Goal: Task Accomplishment & Management: Use online tool/utility

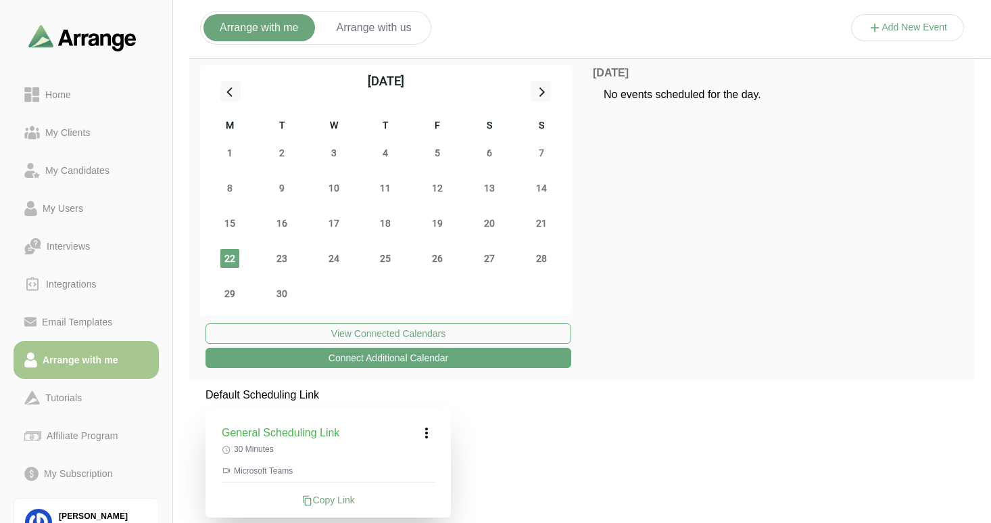
scroll to position [190, 0]
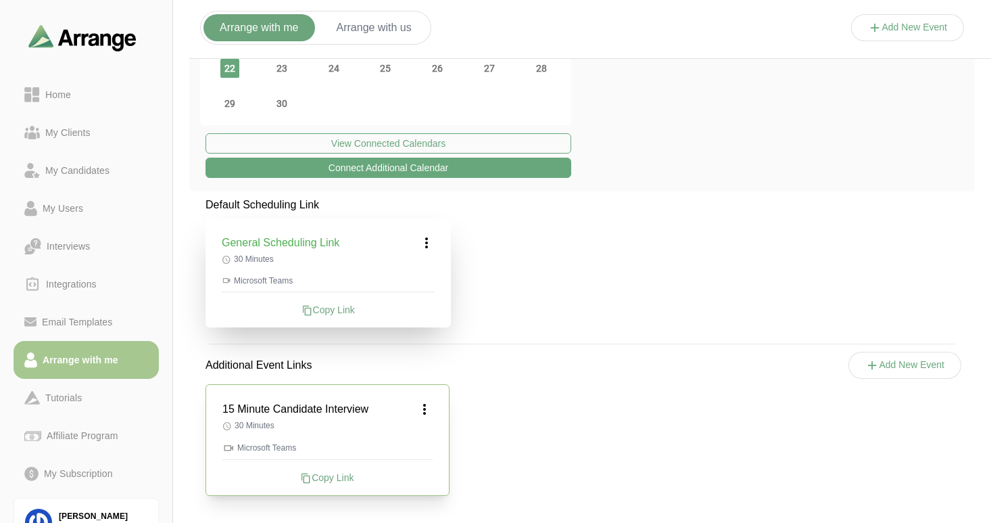
click at [870, 366] on icon at bounding box center [873, 365] width 14 height 14
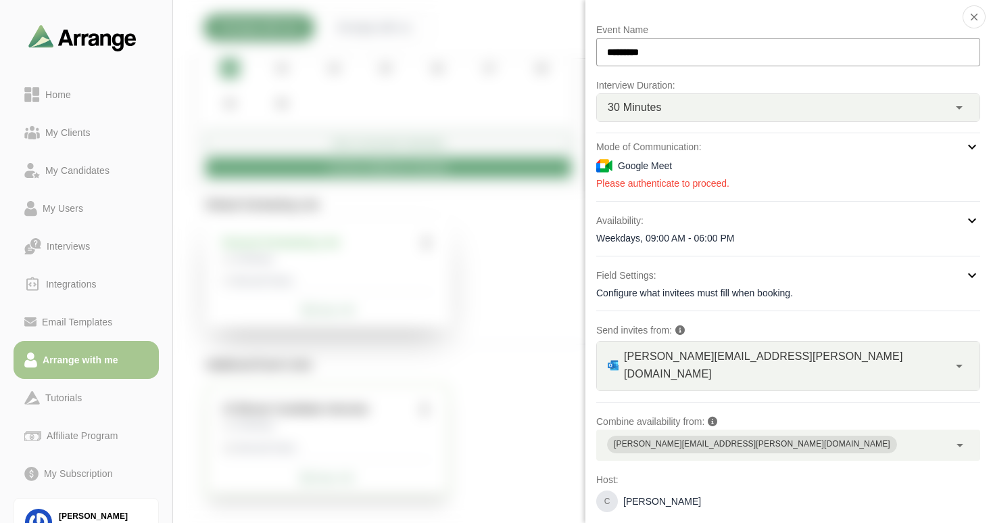
click at [653, 100] on span "30 Minutes" at bounding box center [635, 108] width 54 height 18
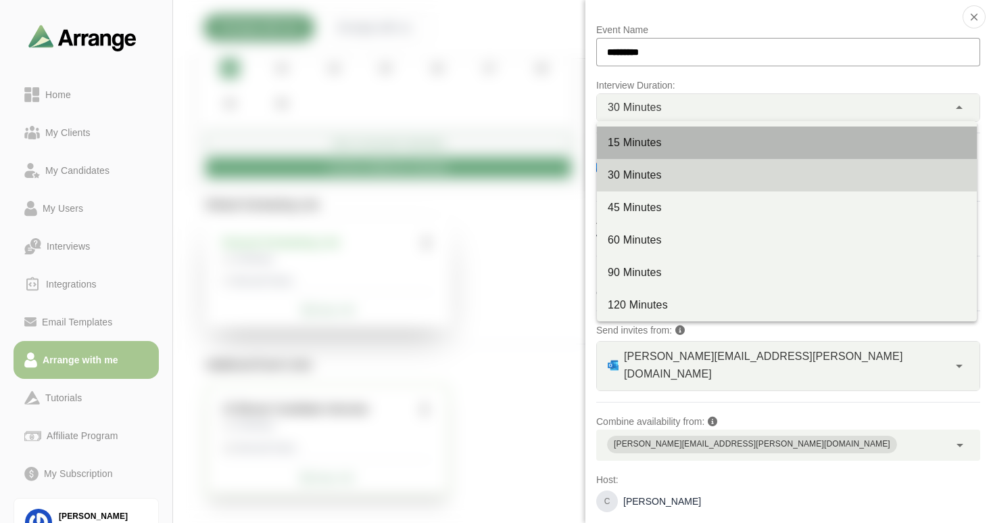
click at [651, 146] on div "15 Minutes" at bounding box center [787, 143] width 358 height 16
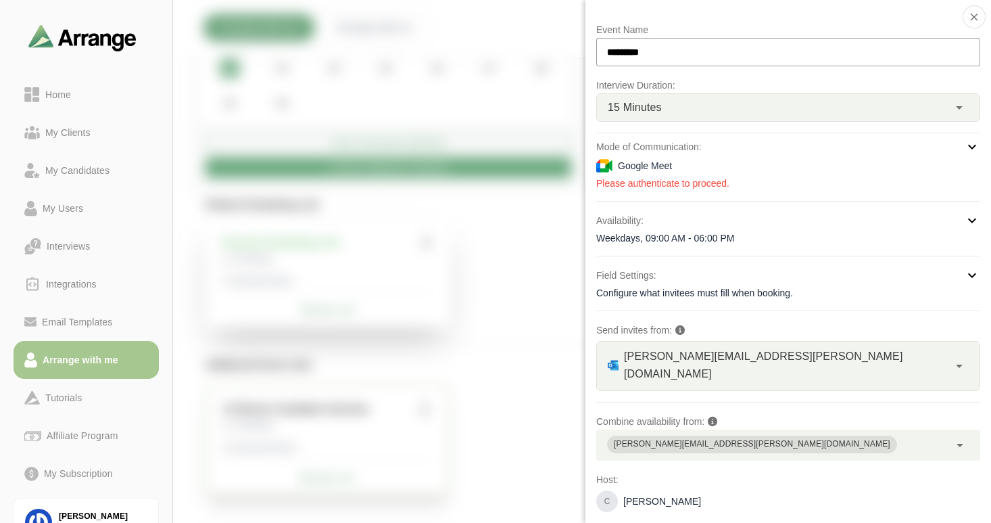
click at [688, 109] on div "15 Minutes **" at bounding box center [773, 107] width 352 height 27
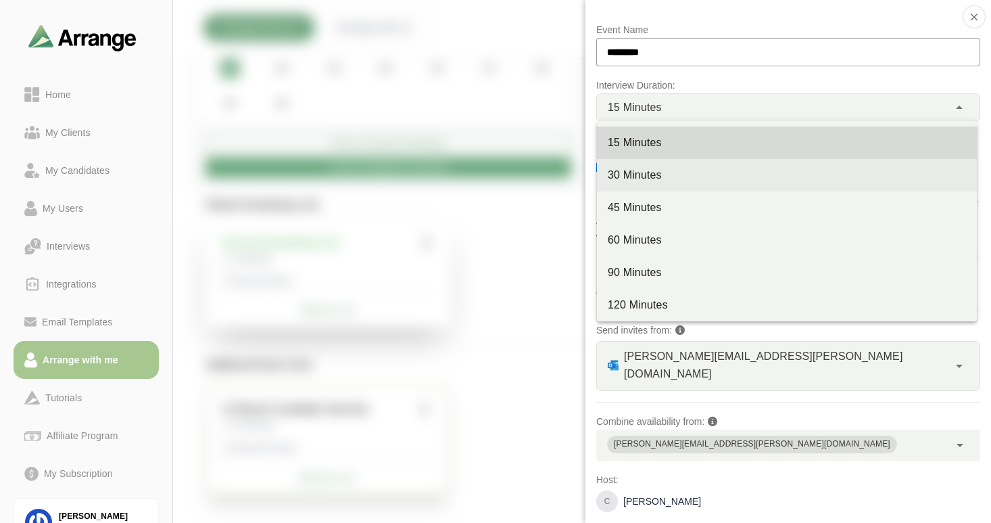
click at [655, 169] on div "30 Minutes" at bounding box center [787, 175] width 358 height 16
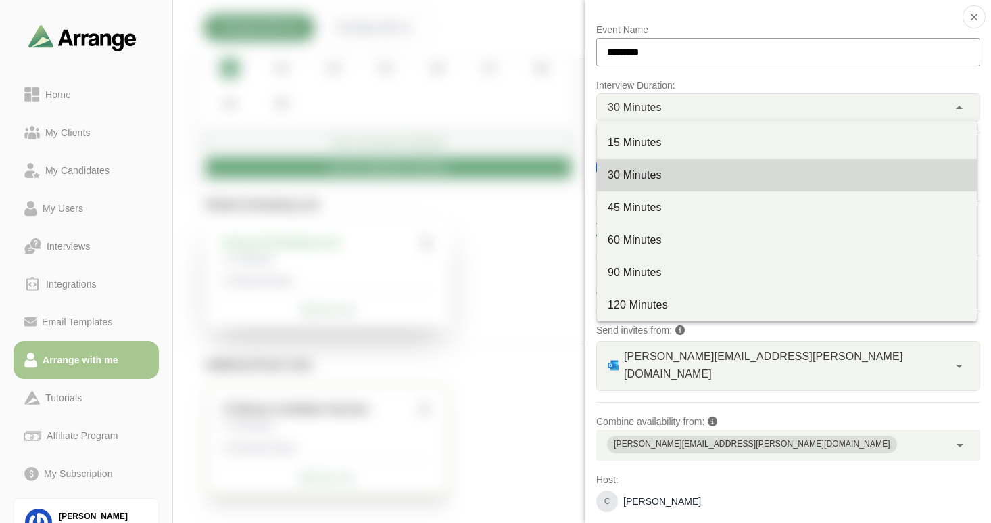
click at [661, 101] on span "30 Minutes" at bounding box center [635, 108] width 54 height 18
click at [648, 141] on div "15 Minutes" at bounding box center [787, 143] width 358 height 16
type input "**"
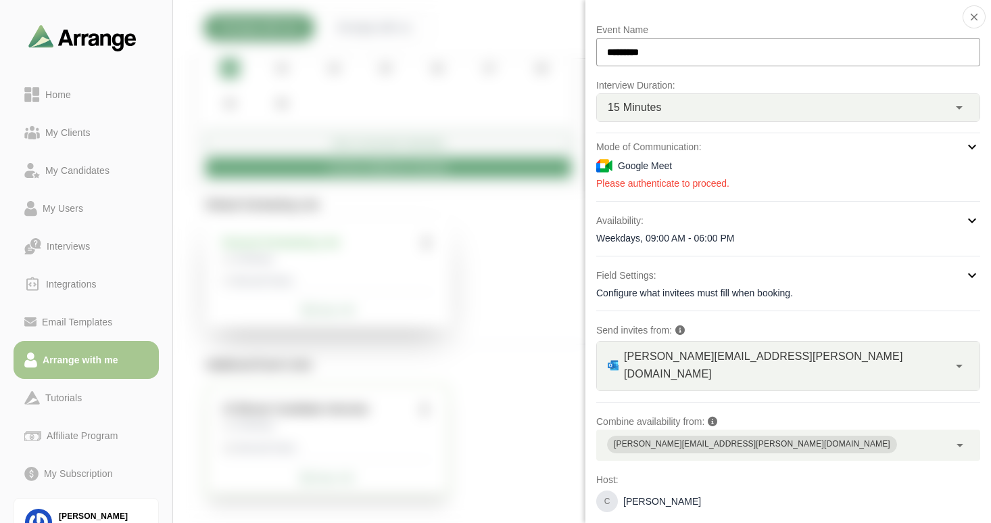
click at [968, 148] on icon at bounding box center [972, 147] width 16 height 16
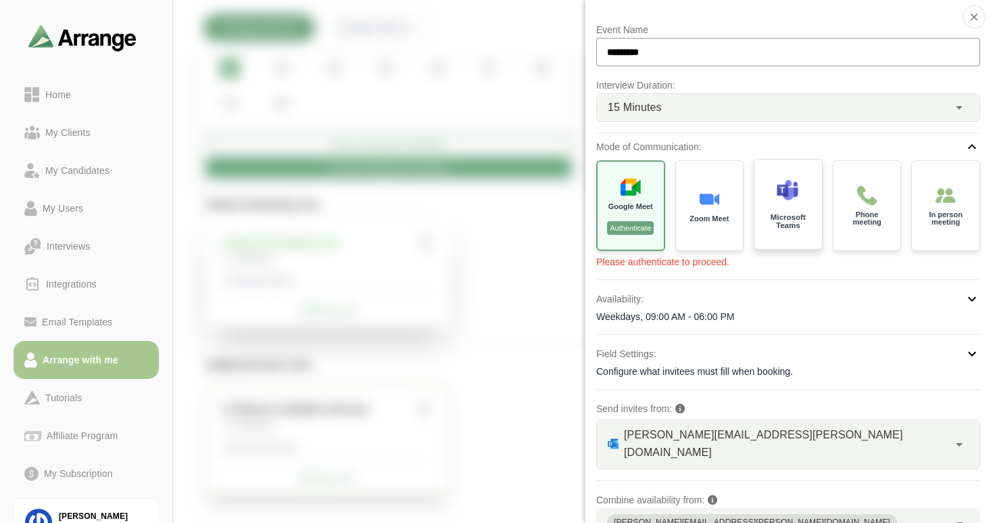
click at [778, 209] on div "Microsoft Teams" at bounding box center [788, 205] width 71 height 94
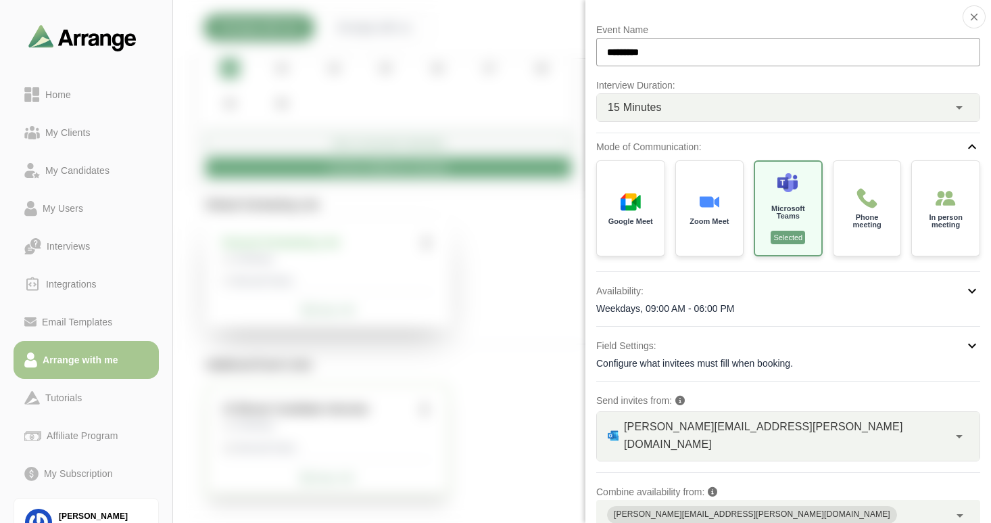
click at [655, 46] on input "*********" at bounding box center [788, 52] width 384 height 28
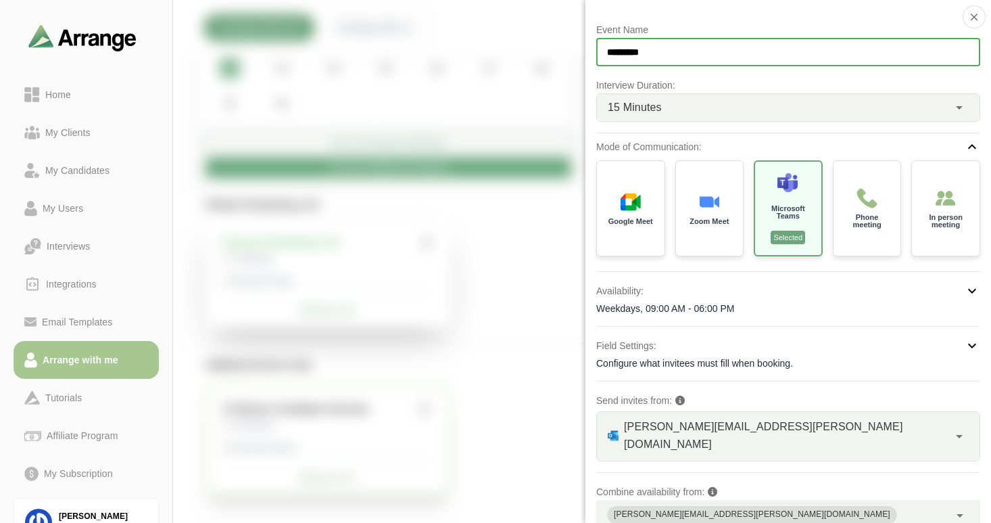
drag, startPoint x: 675, startPoint y: 45, endPoint x: 607, endPoint y: 53, distance: 68.8
click at [607, 53] on input "*********" at bounding box center [788, 52] width 384 height 28
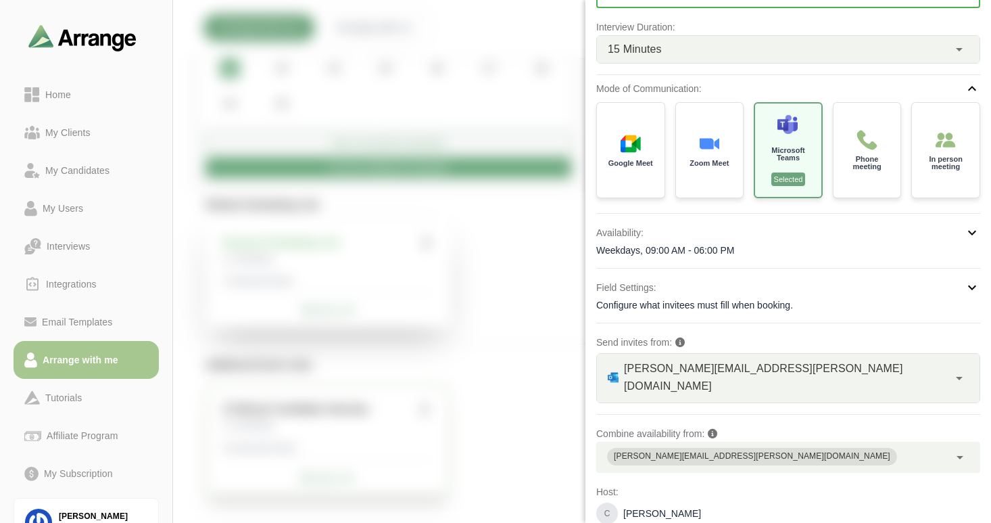
scroll to position [89, 0]
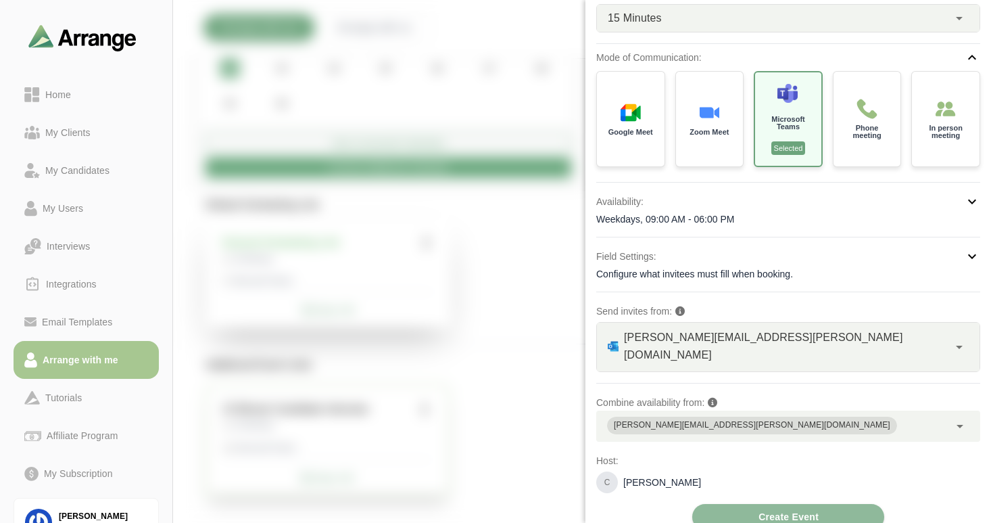
type input "**********"
click at [738, 221] on div "Weekdays, 09:00 AM - 06:00 PM" at bounding box center [788, 219] width 384 height 14
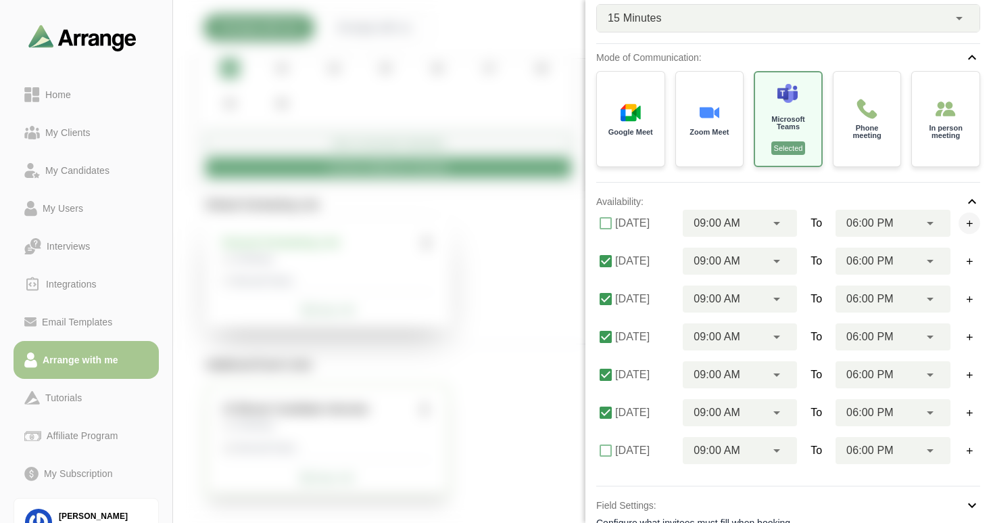
click at [966, 224] on icon "button" at bounding box center [970, 223] width 10 height 10
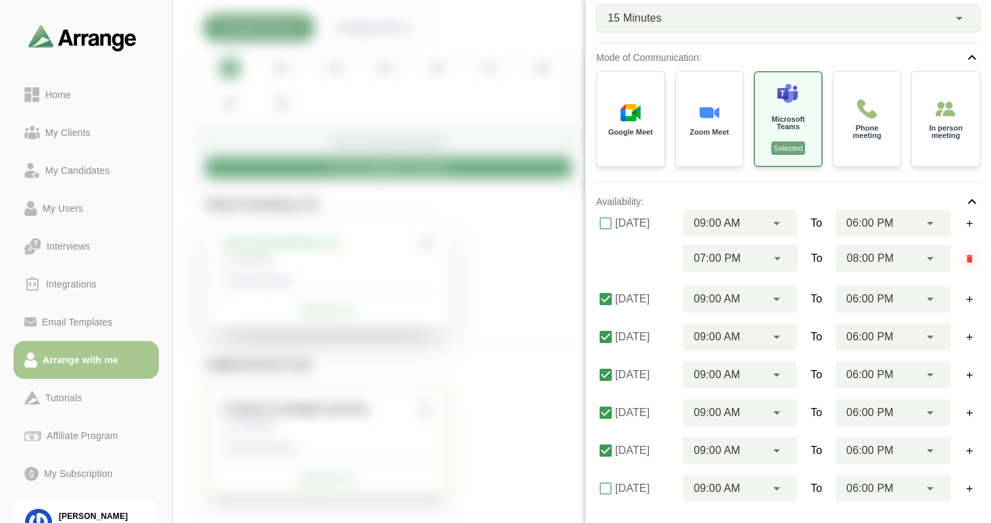
click at [968, 259] on icon "button" at bounding box center [970, 259] width 10 height 10
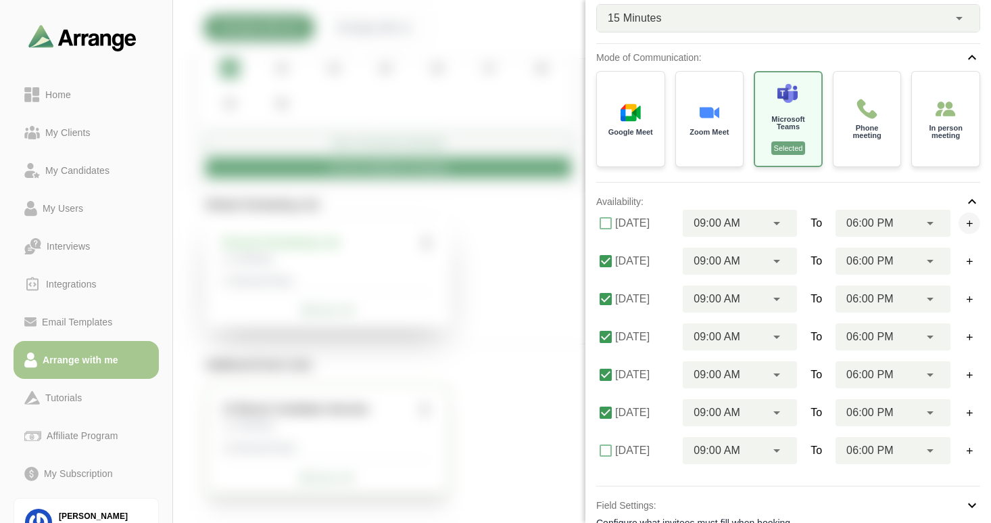
click at [965, 225] on icon "button" at bounding box center [970, 223] width 10 height 10
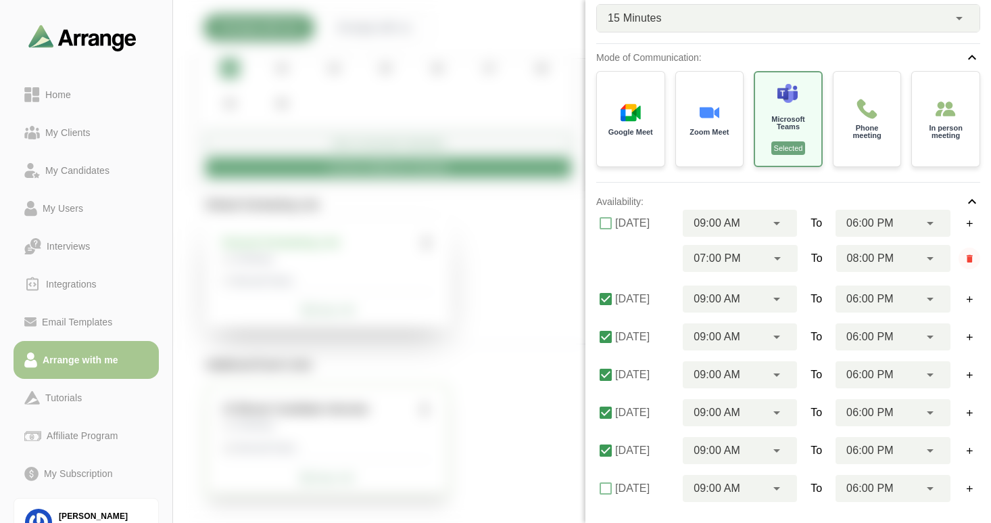
click at [965, 258] on icon "button" at bounding box center [970, 259] width 10 height 10
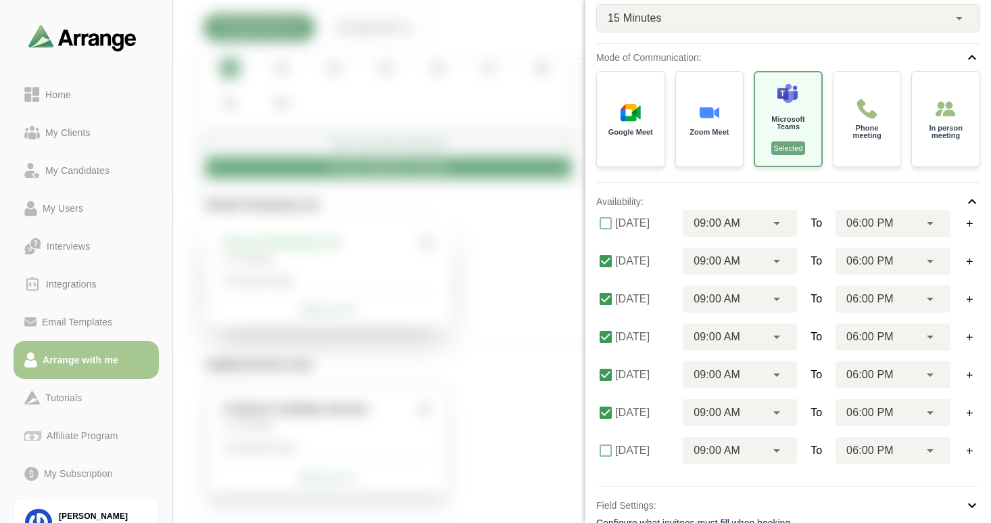
click at [927, 224] on icon at bounding box center [930, 223] width 16 height 16
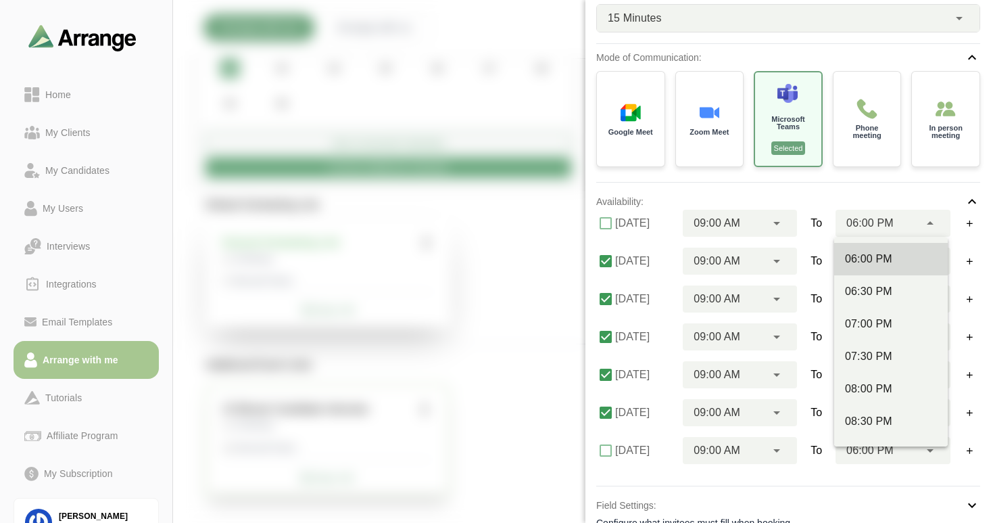
scroll to position [811, 0]
click at [886, 358] on div "08:00 PM" at bounding box center [891, 356] width 92 height 16
type input "********"
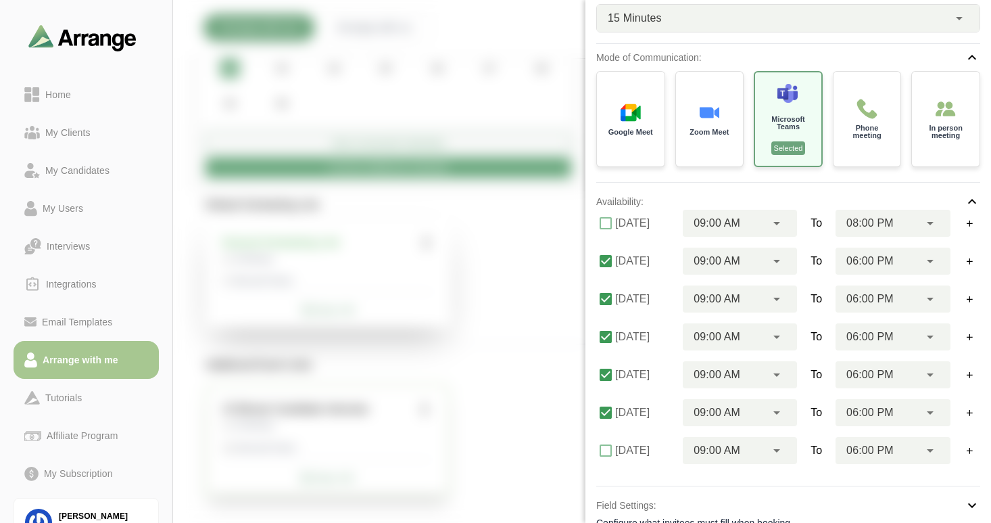
click at [874, 261] on span "06:00 PM" at bounding box center [870, 261] width 47 height 18
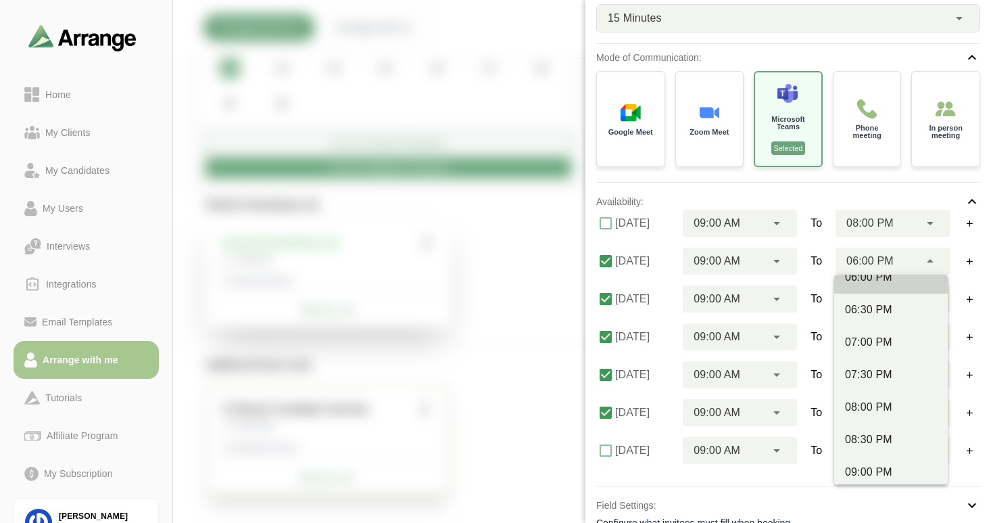
scroll to position [813, 0]
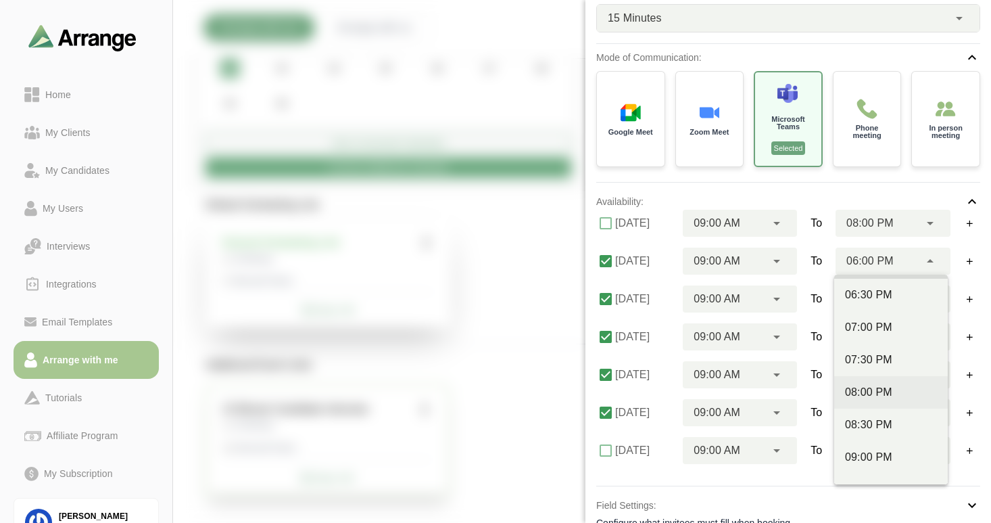
click at [870, 390] on div "08:00 PM" at bounding box center [891, 392] width 92 height 16
type input "********"
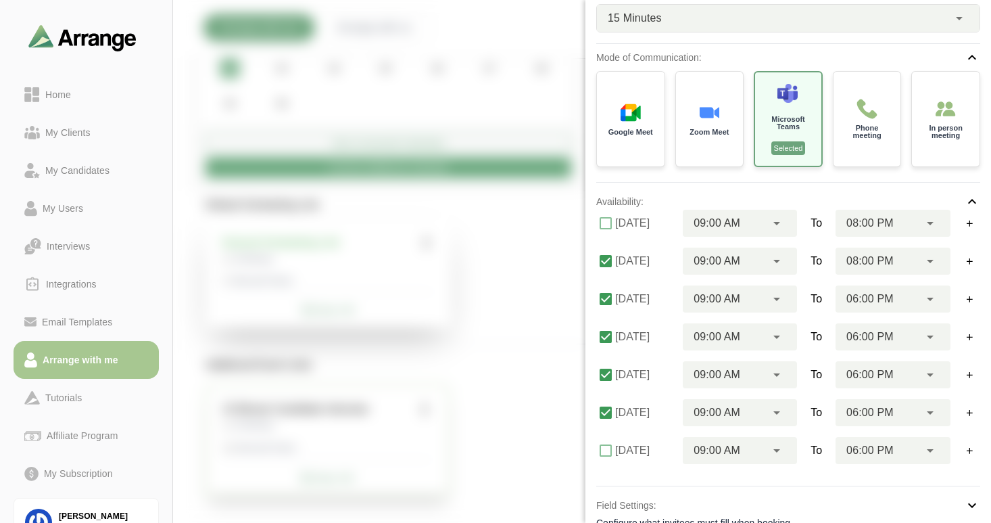
click at [870, 302] on span "06:00 PM" at bounding box center [870, 299] width 47 height 18
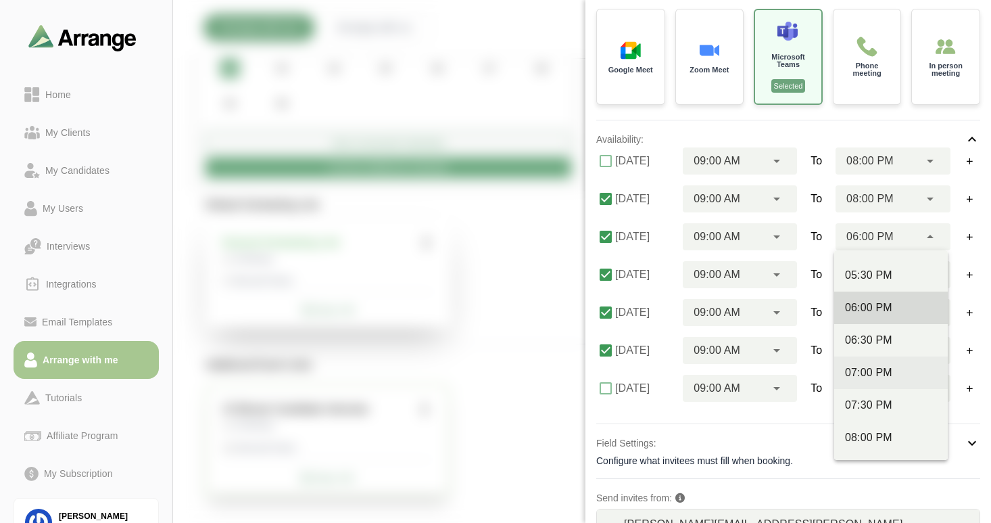
scroll to position [760, 0]
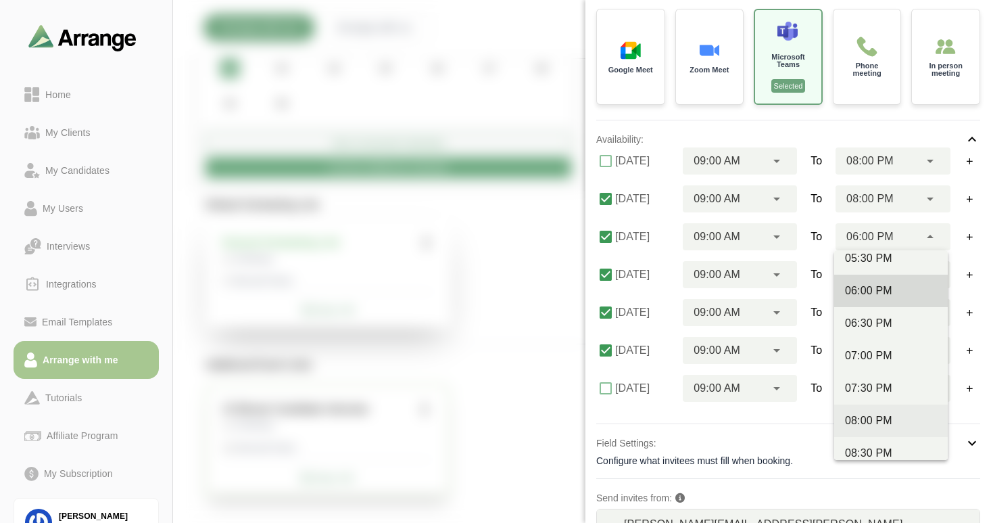
click at [874, 415] on div "08:00 PM" at bounding box center [891, 421] width 92 height 16
type input "********"
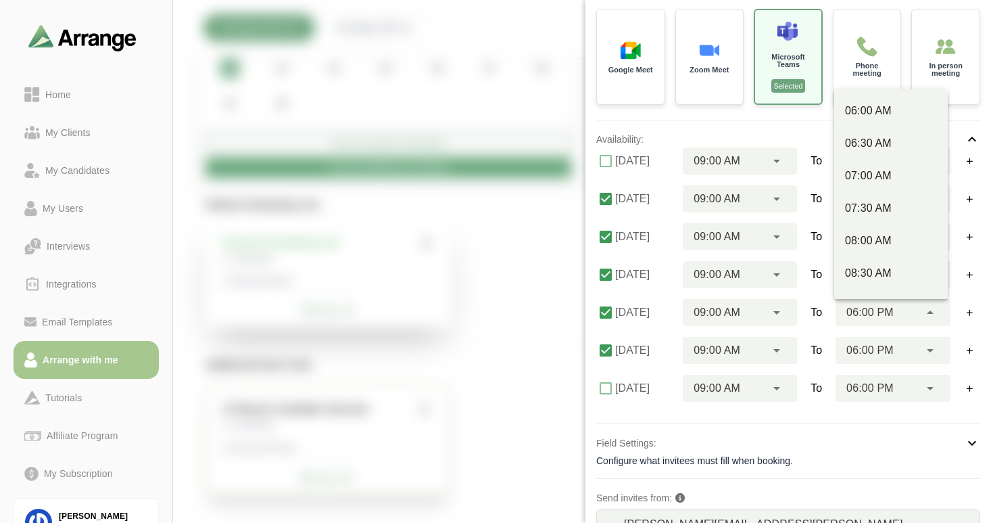
click at [869, 311] on span "06:00 PM" at bounding box center [870, 313] width 47 height 18
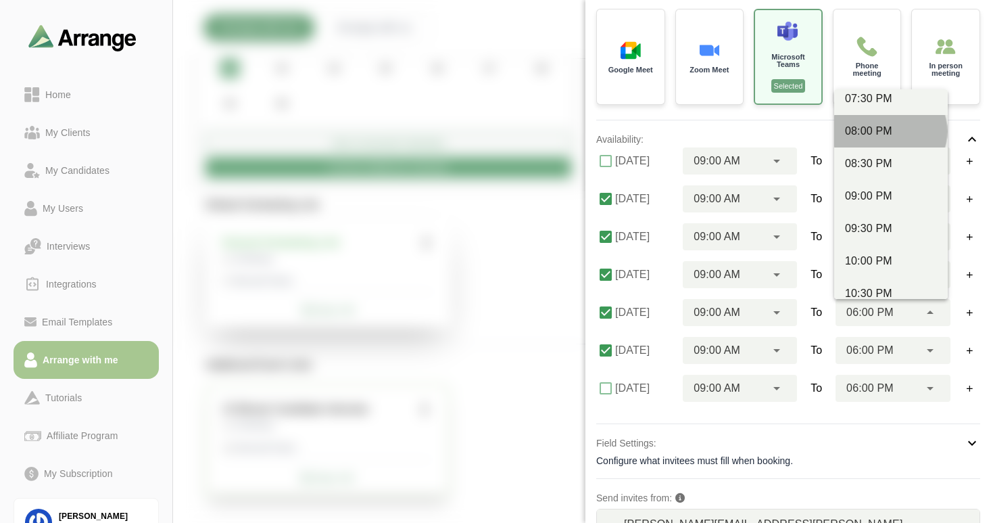
click at [869, 134] on div "08:00 PM" at bounding box center [891, 131] width 92 height 16
type input "********"
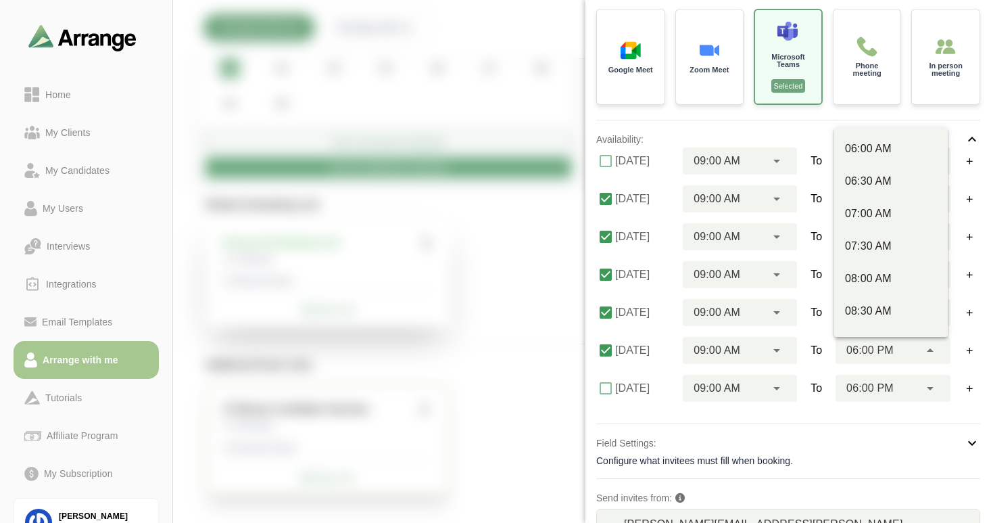
click at [881, 347] on span "06:00 PM" at bounding box center [870, 351] width 47 height 18
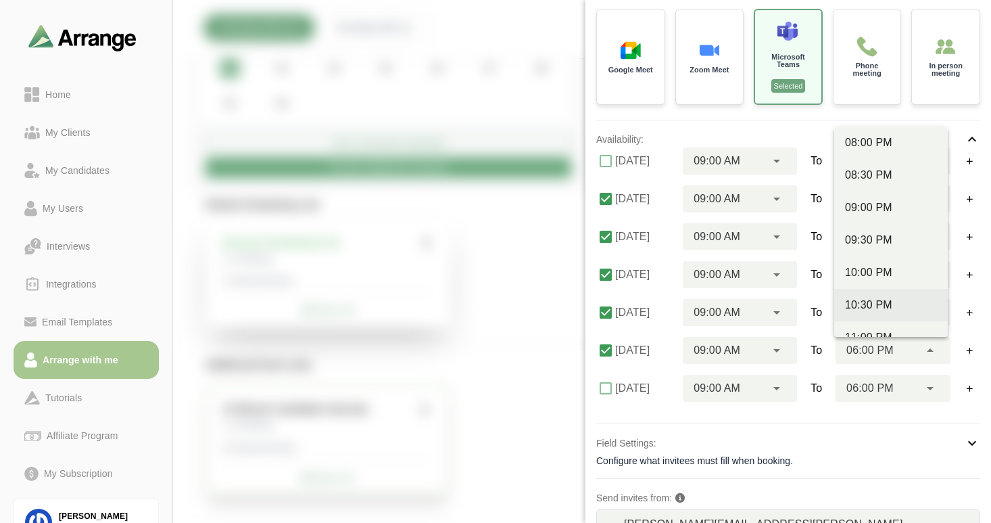
scroll to position [918, 0]
click at [859, 138] on div "08:00 PM" at bounding box center [891, 140] width 92 height 16
type input "********"
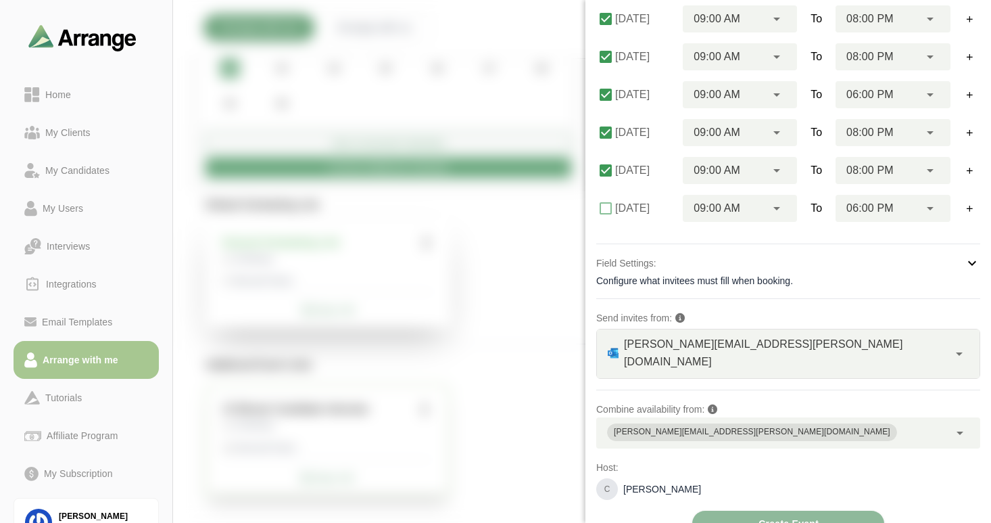
scroll to position [338, 0]
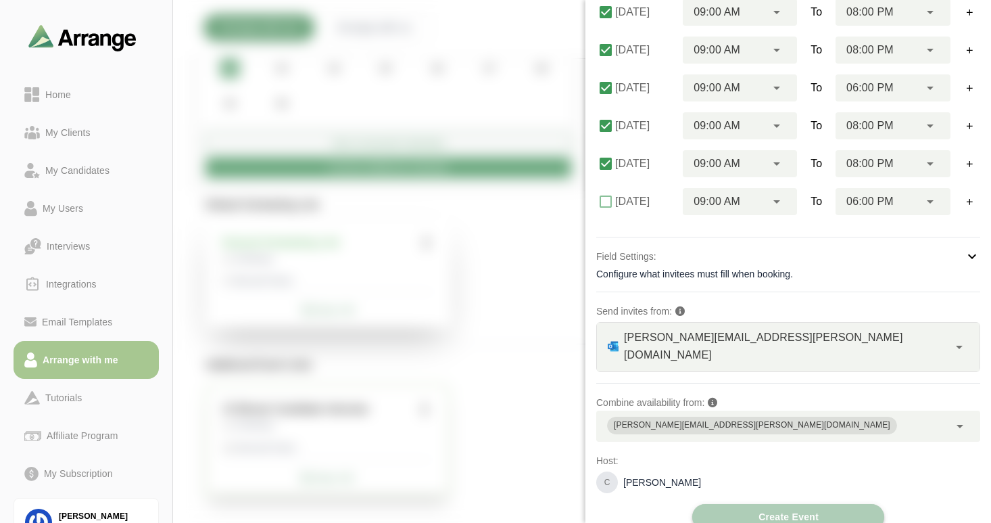
click at [772, 504] on span "Create Event" at bounding box center [788, 517] width 61 height 26
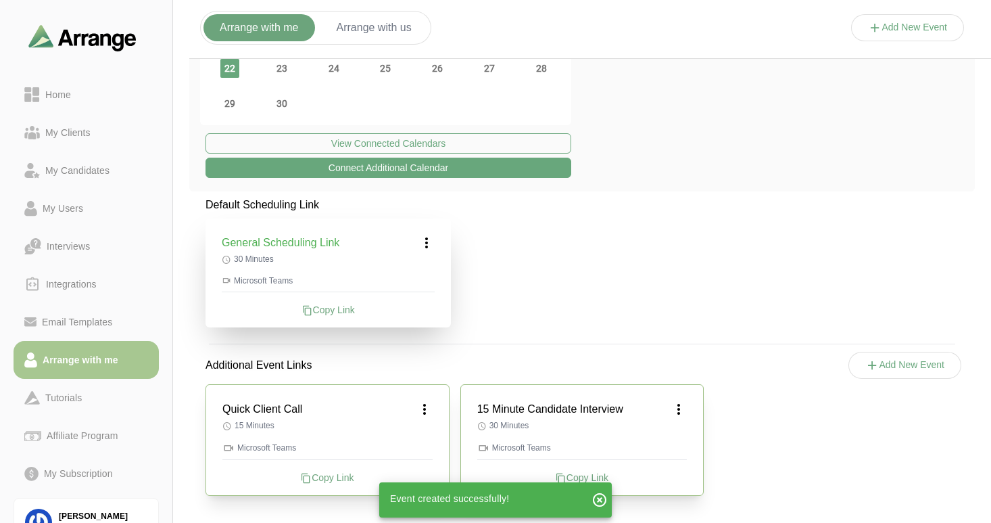
click at [427, 243] on icon at bounding box center [427, 243] width 16 height 16
click at [404, 277] on icon at bounding box center [401, 280] width 14 height 14
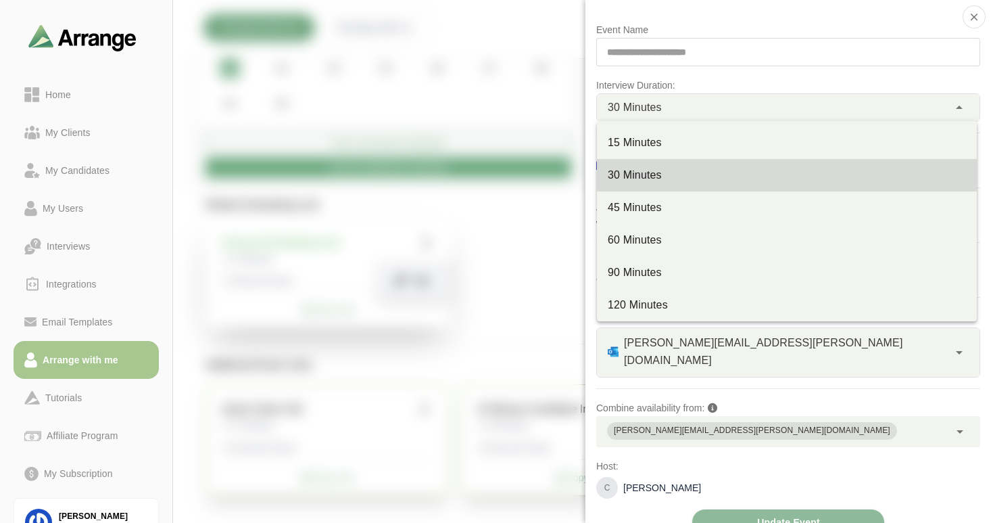
click at [654, 110] on span "30 Minutes" at bounding box center [635, 108] width 54 height 18
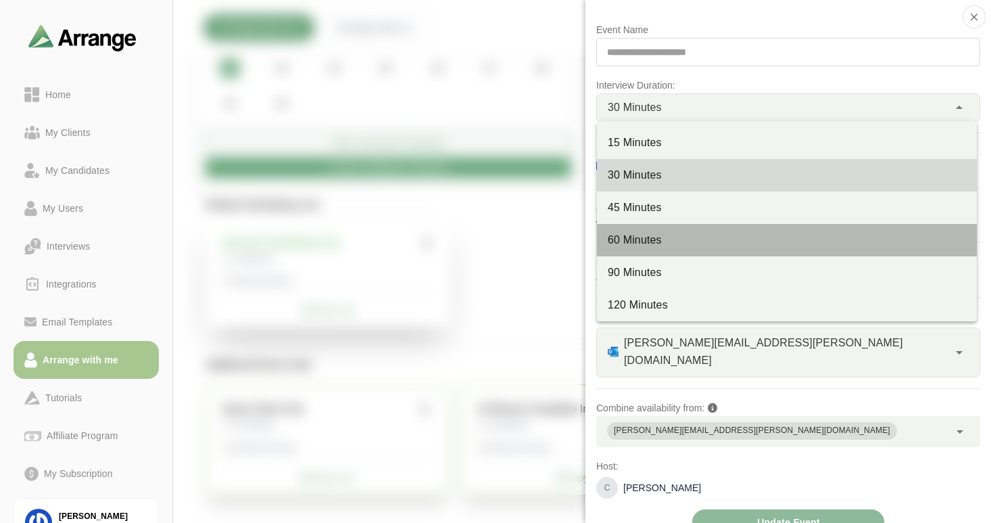
click at [644, 238] on div "60 Minutes" at bounding box center [787, 240] width 358 height 16
type input "**"
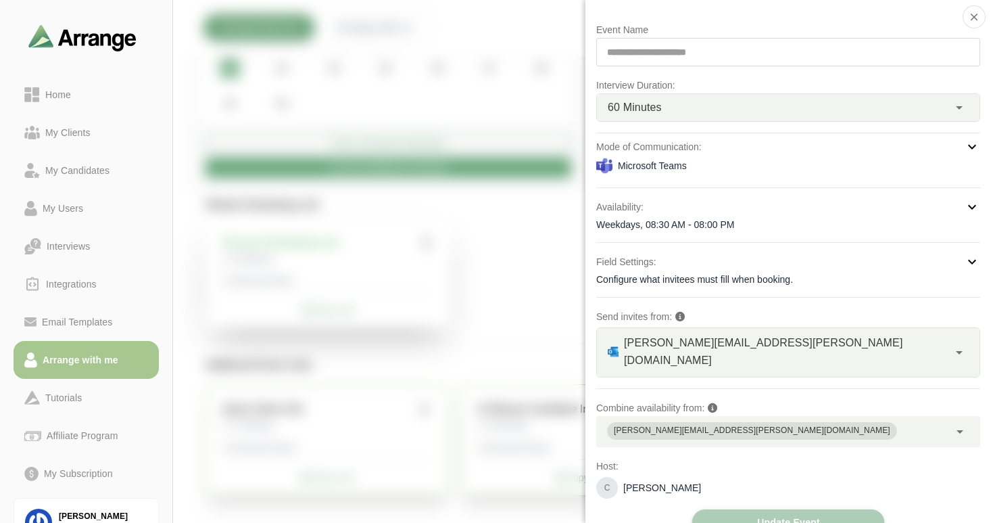
click at [773, 509] on span "Update Event" at bounding box center [789, 522] width 64 height 26
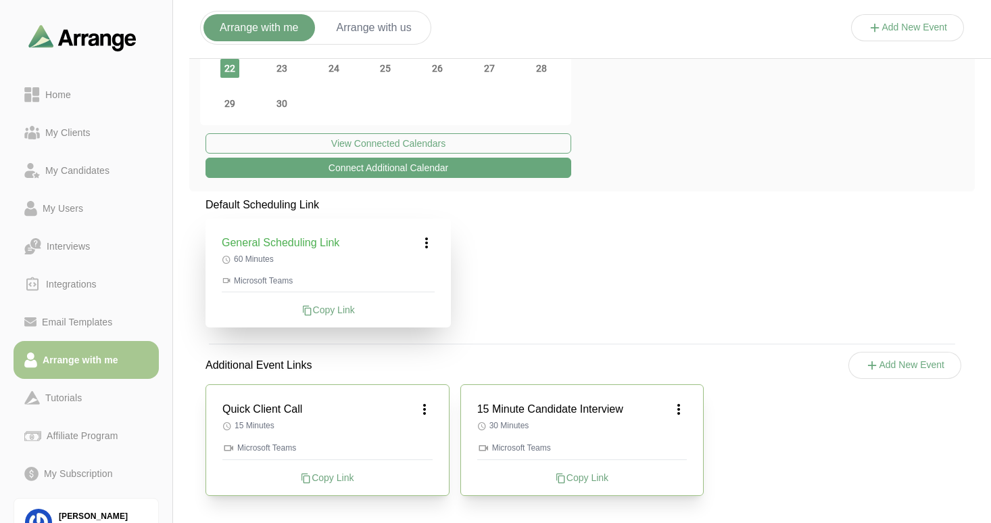
click at [866, 361] on icon at bounding box center [873, 365] width 14 height 14
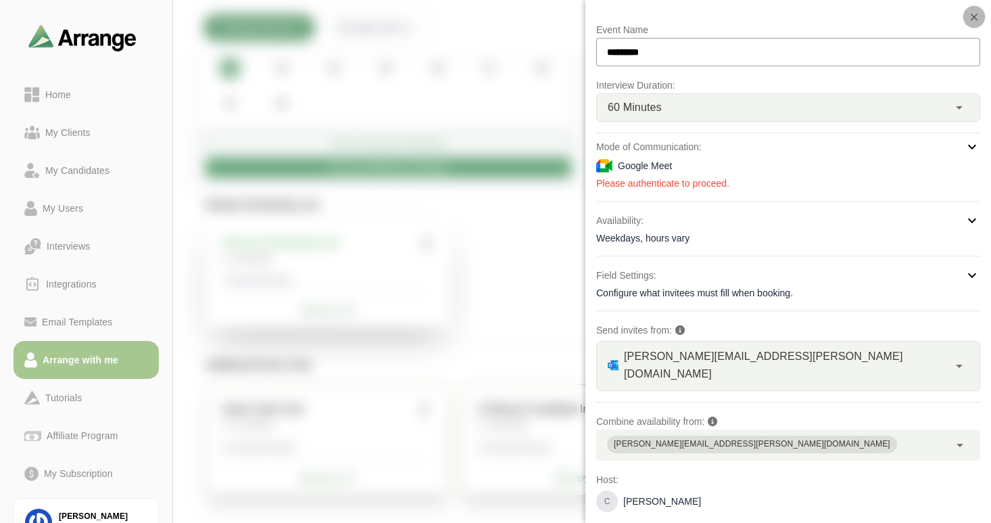
click at [971, 18] on icon "button" at bounding box center [974, 17] width 12 height 12
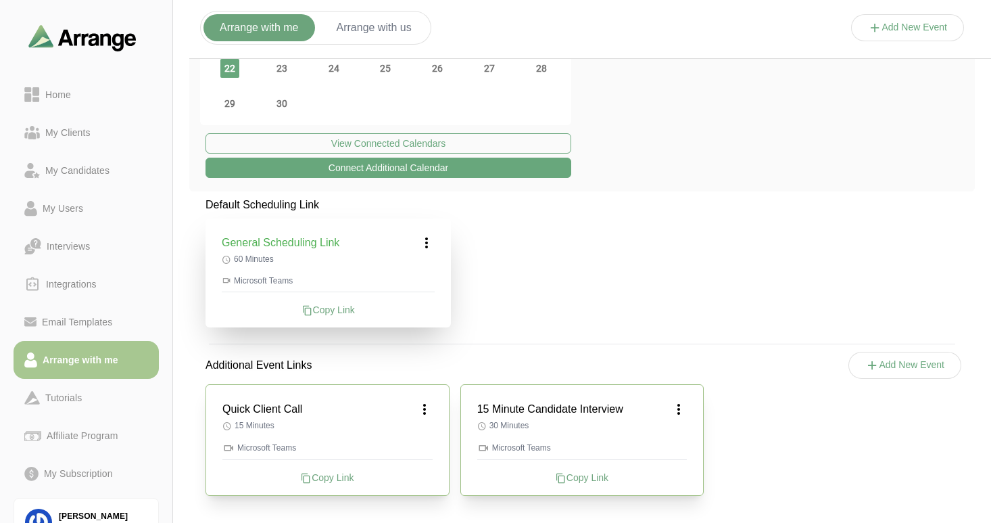
click at [425, 408] on icon at bounding box center [425, 409] width 16 height 16
click at [398, 445] on icon at bounding box center [399, 447] width 14 height 14
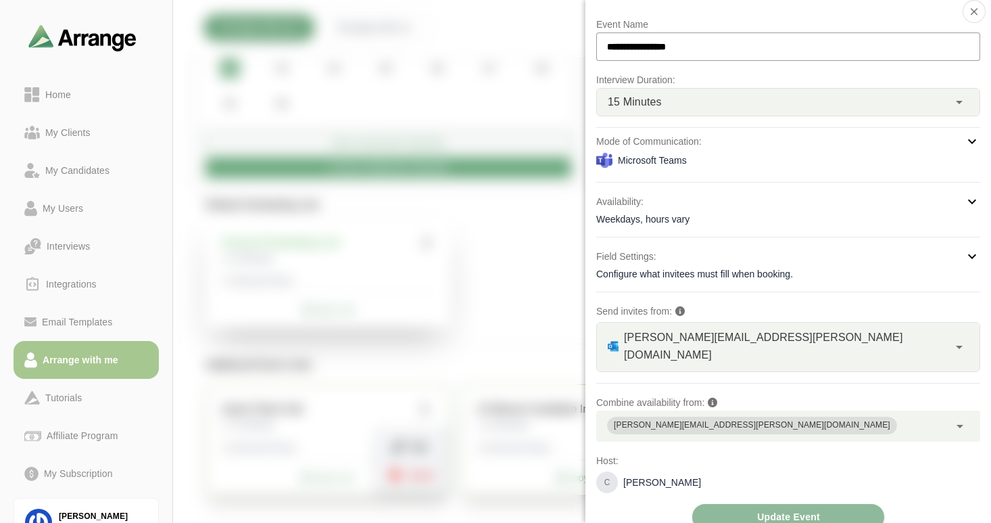
click at [798, 276] on div "Configure what invitees must fill when booking." at bounding box center [788, 274] width 384 height 14
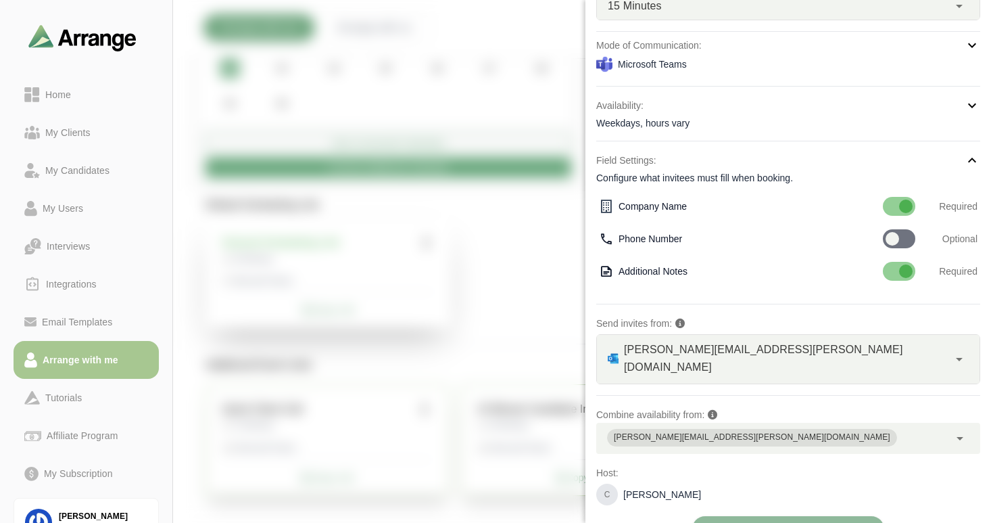
scroll to position [114, 0]
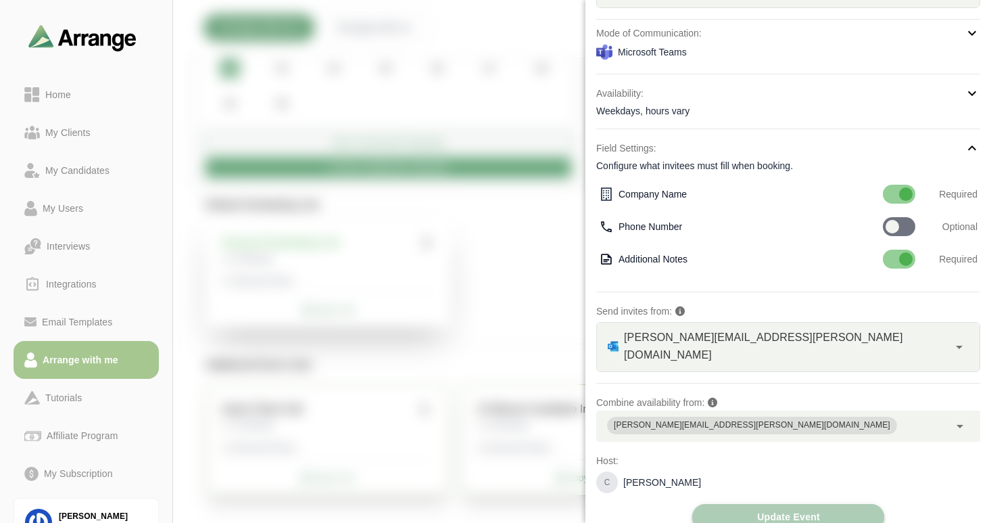
click at [775, 504] on span "Update Event" at bounding box center [789, 517] width 64 height 26
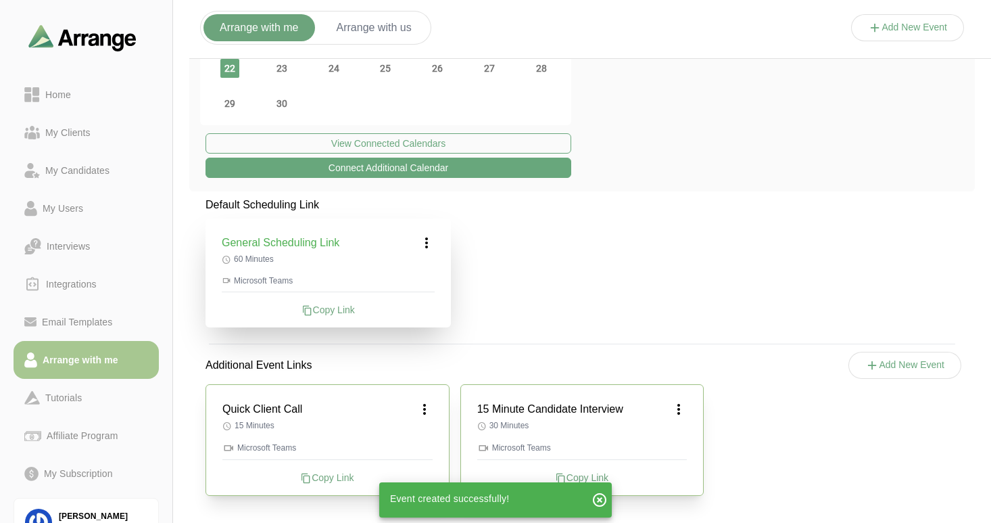
click at [319, 475] on div "Copy Link" at bounding box center [327, 478] width 210 height 14
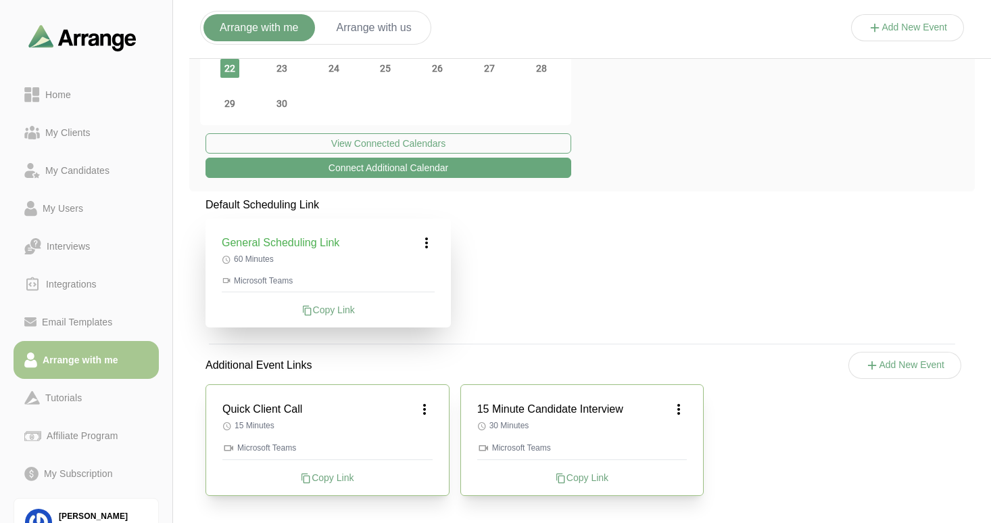
click at [868, 368] on div "Quick Client Call 15 Minutes Microsoft Teams Copy Link 15 Minute Candidate Inte…" at bounding box center [582, 440] width 786 height 144
click at [871, 367] on icon at bounding box center [873, 365] width 14 height 14
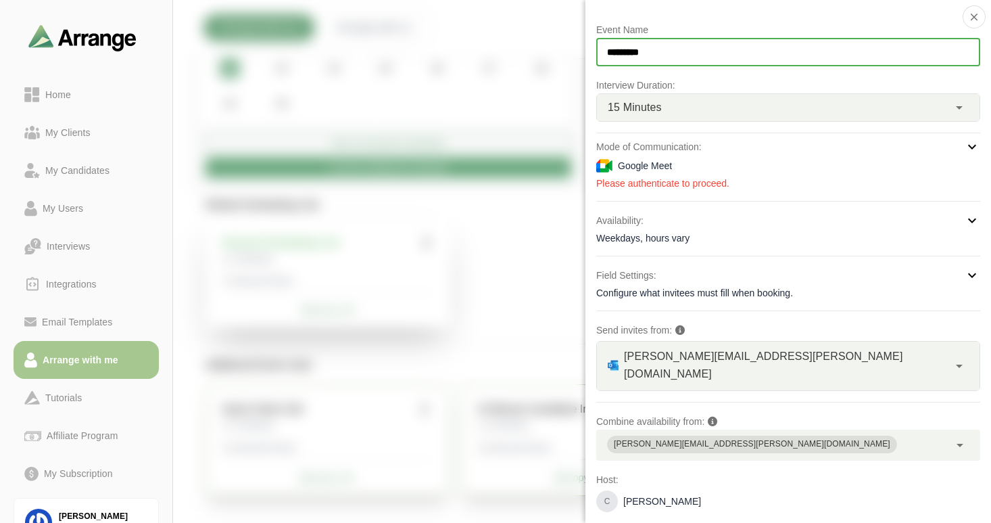
drag, startPoint x: 660, startPoint y: 54, endPoint x: 592, endPoint y: 57, distance: 68.4
click at [592, 57] on div "Event Name ********* Interview Duration: 15 Minutes ** Mode of Communication: G…" at bounding box center [789, 261] width 406 height 523
type input "**********"
click at [666, 103] on div "15 Minutes **" at bounding box center [773, 107] width 352 height 27
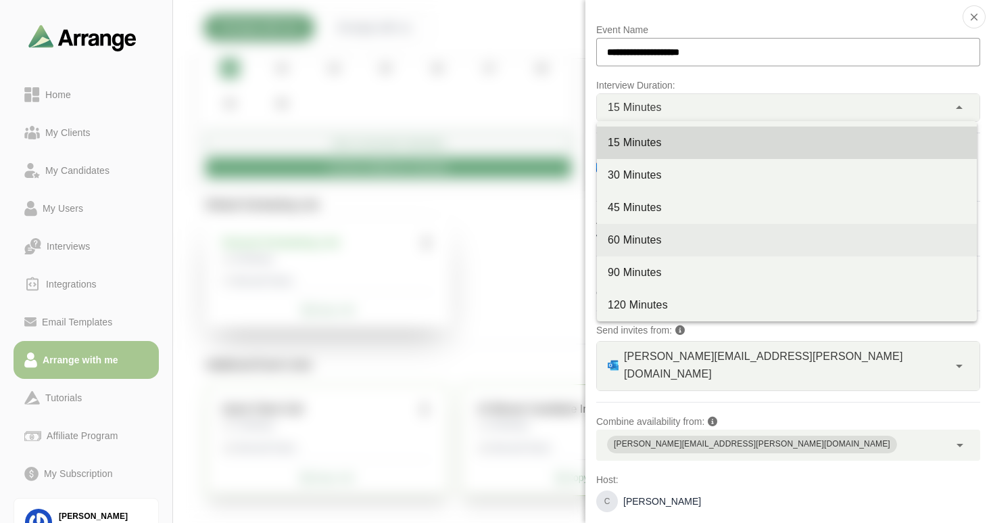
click at [646, 242] on div "60 Minutes" at bounding box center [787, 240] width 358 height 16
type input "**"
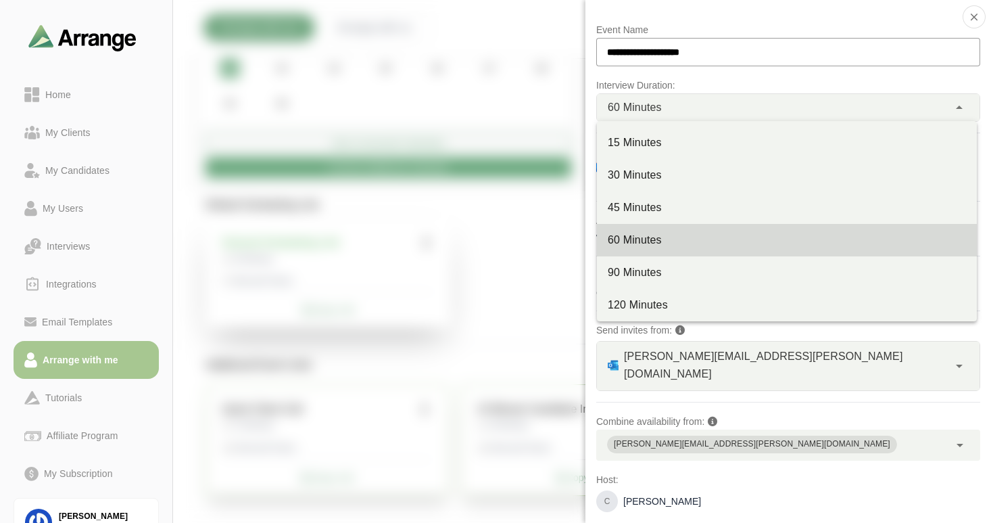
click at [644, 104] on span "60 Minutes" at bounding box center [635, 108] width 54 height 18
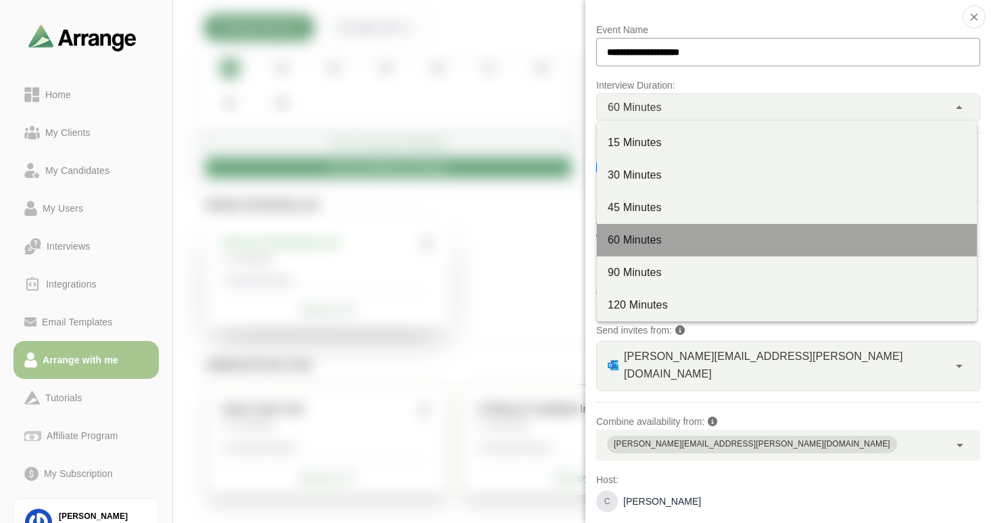
click at [640, 242] on div "60 Minutes" at bounding box center [787, 240] width 358 height 16
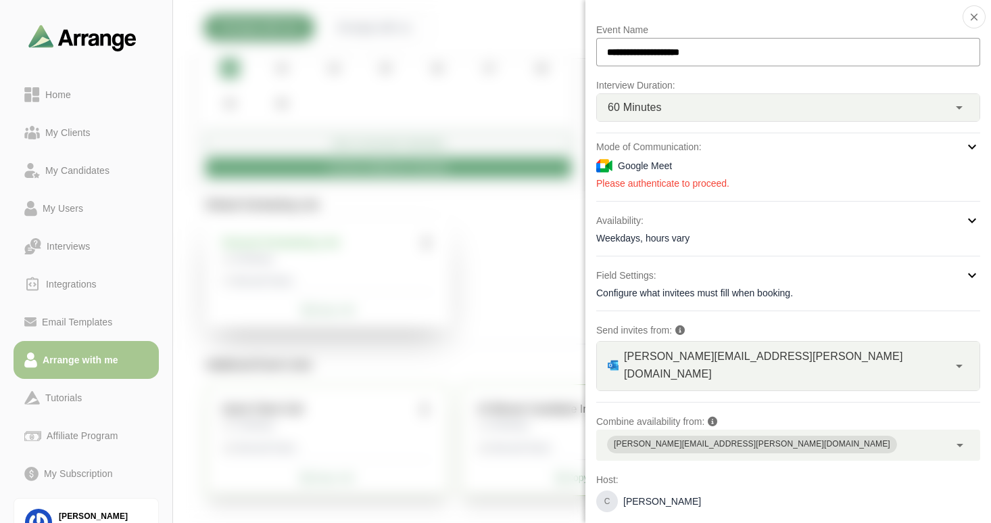
click at [659, 236] on div "Weekdays, hours vary" at bounding box center [788, 238] width 384 height 14
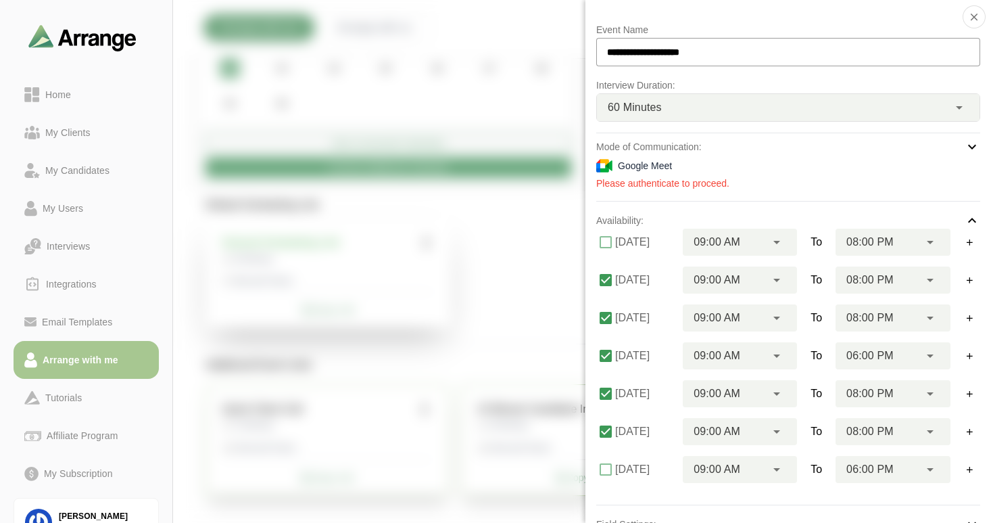
click at [971, 219] on icon at bounding box center [972, 220] width 16 height 16
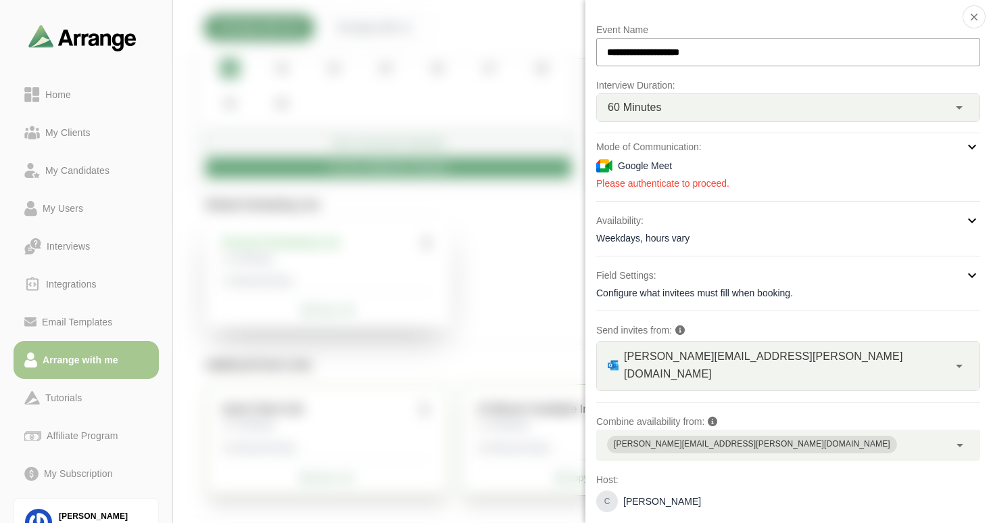
click at [970, 219] on icon at bounding box center [972, 220] width 16 height 16
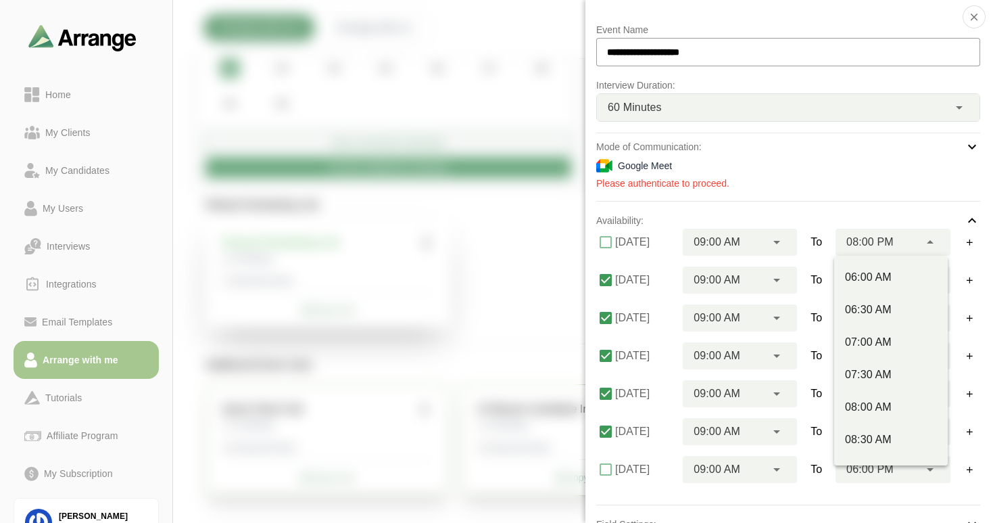
click at [863, 239] on span "08:00 PM" at bounding box center [870, 242] width 47 height 18
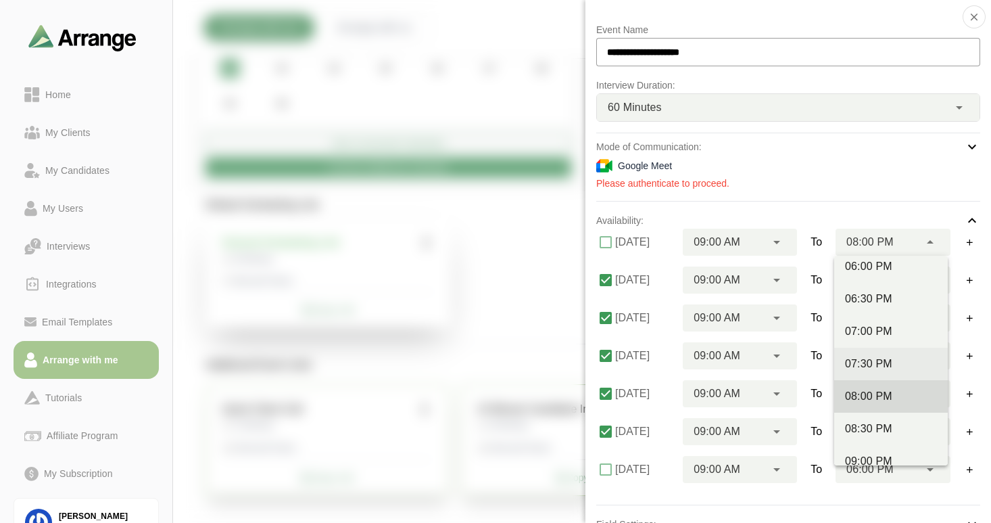
scroll to position [766, 0]
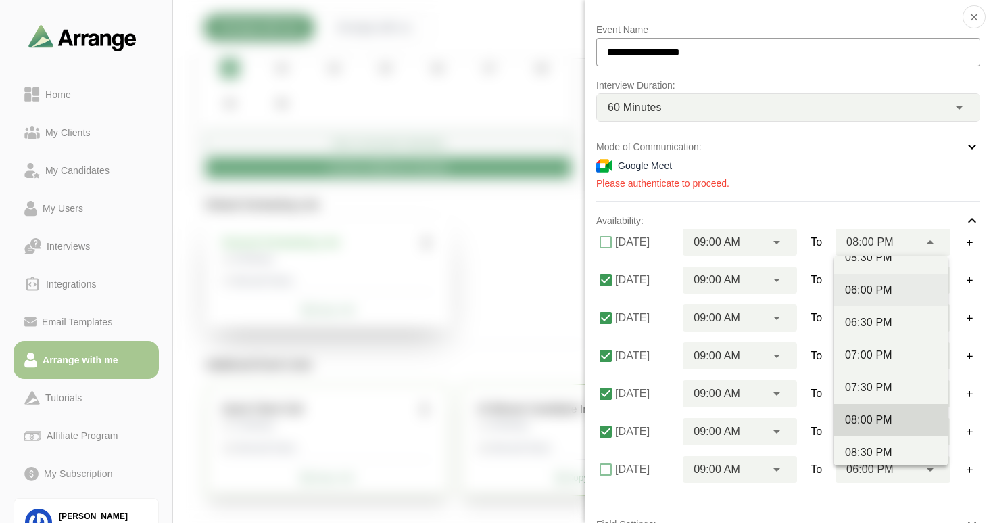
click at [870, 289] on div "06:00 PM" at bounding box center [891, 290] width 92 height 16
type input "********"
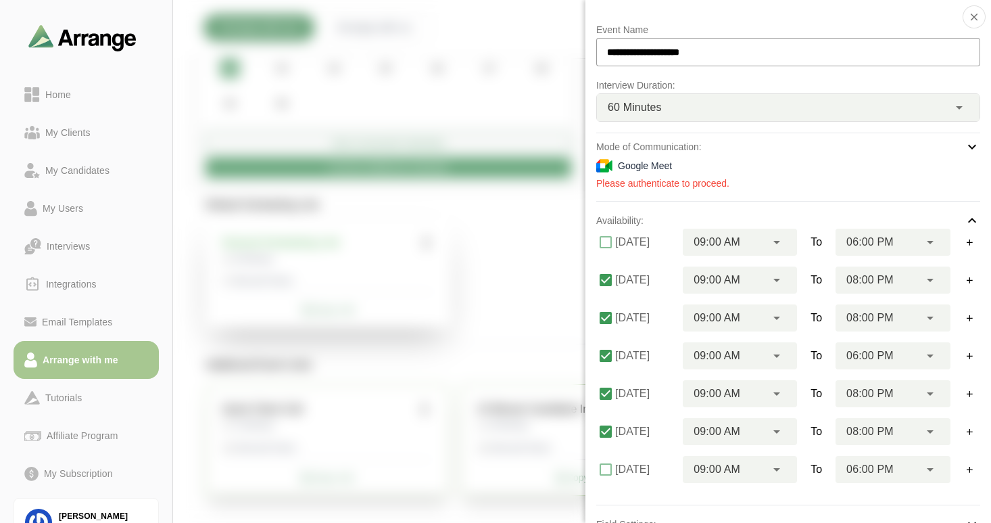
click at [888, 315] on span "08:00 PM" at bounding box center [870, 318] width 47 height 18
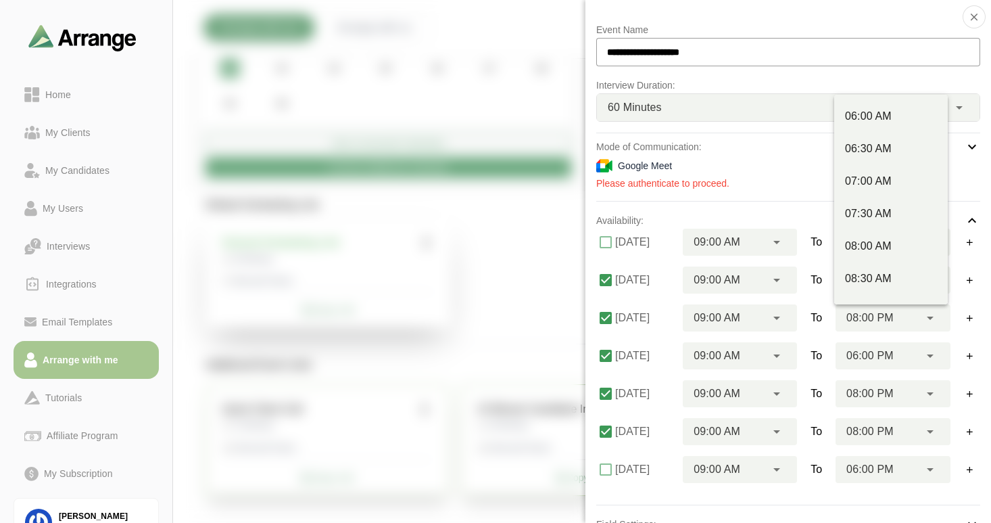
click at [949, 305] on div "09:00 AM ******** To 08:00 PM ********" at bounding box center [832, 317] width 298 height 27
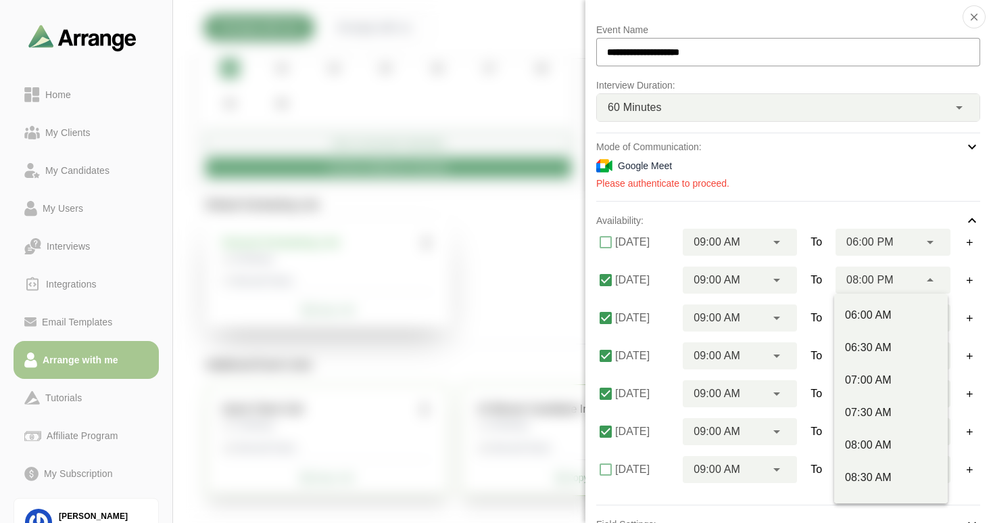
click at [901, 281] on div "08:00 PM ********" at bounding box center [878, 279] width 84 height 27
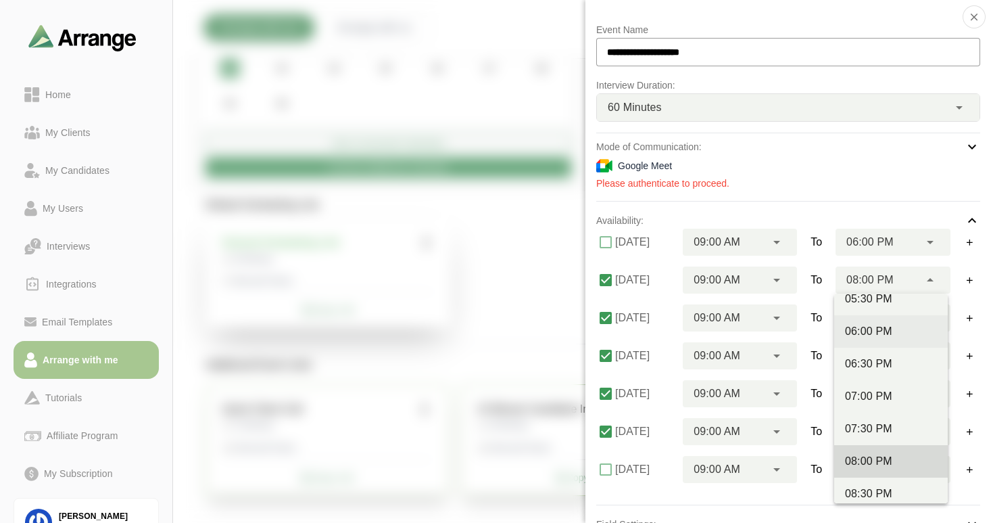
scroll to position [732, 0]
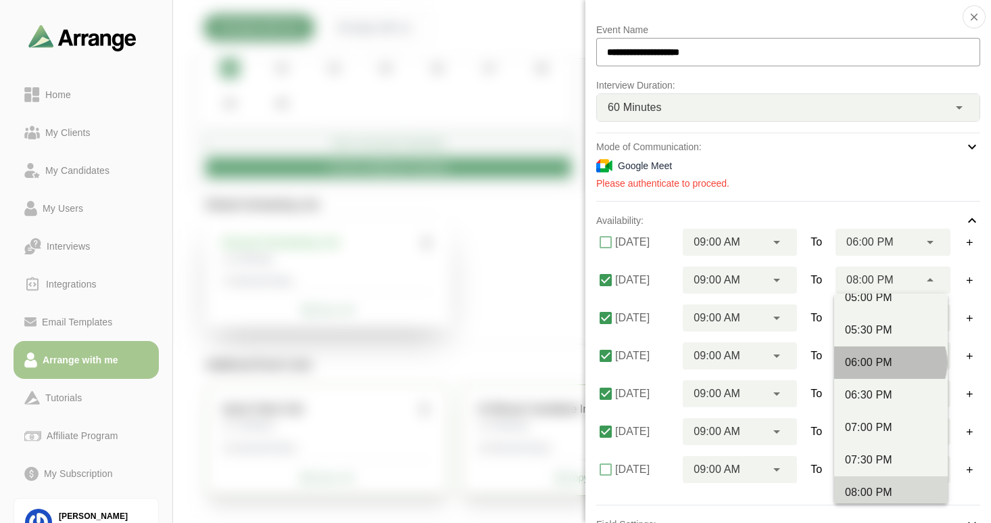
click at [874, 361] on div "06:00 PM" at bounding box center [891, 362] width 92 height 16
type input "********"
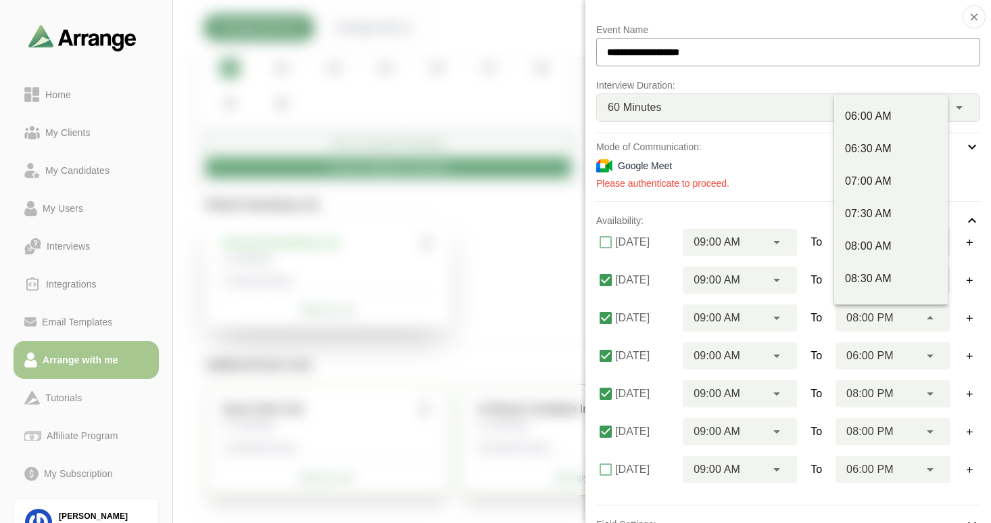
click at [876, 319] on span "08:00 PM" at bounding box center [870, 318] width 47 height 18
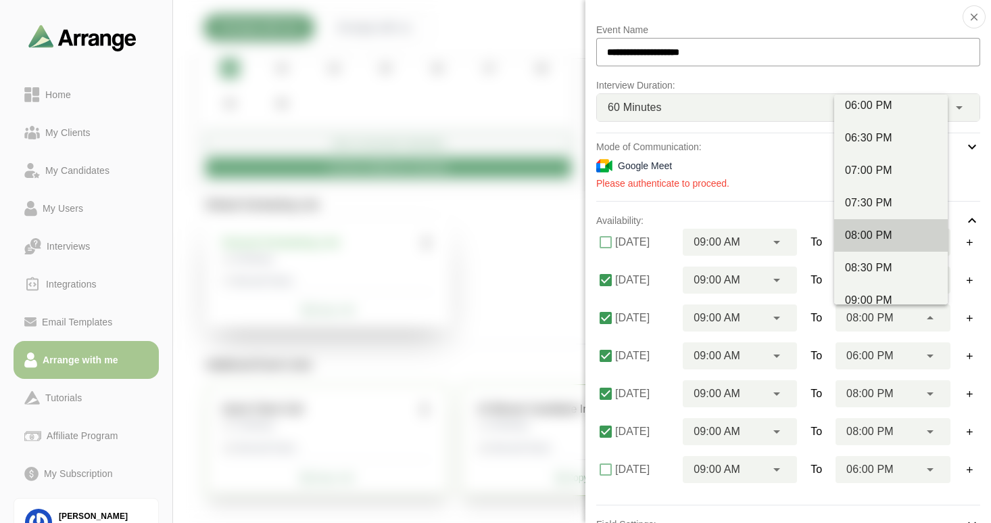
scroll to position [785, 0]
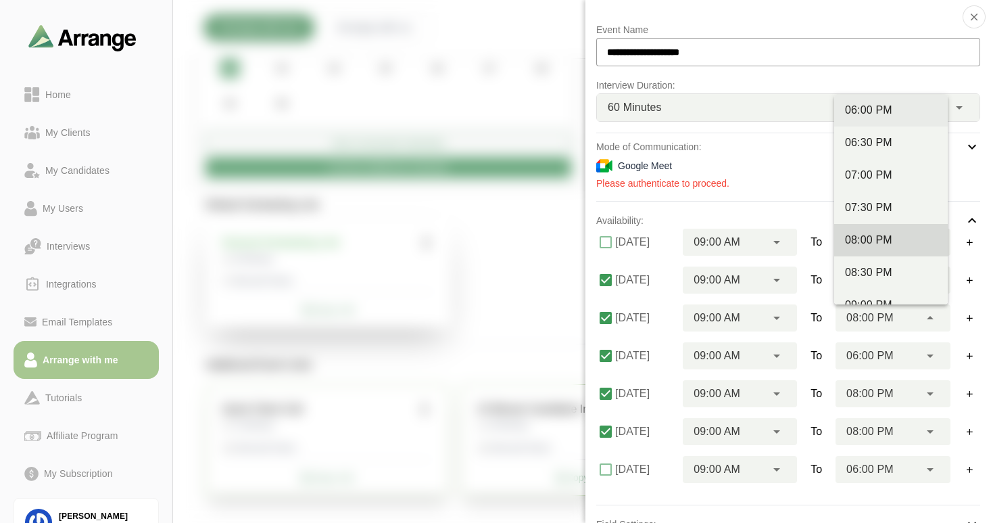
click at [870, 109] on div "06:00 PM" at bounding box center [891, 110] width 92 height 16
type input "********"
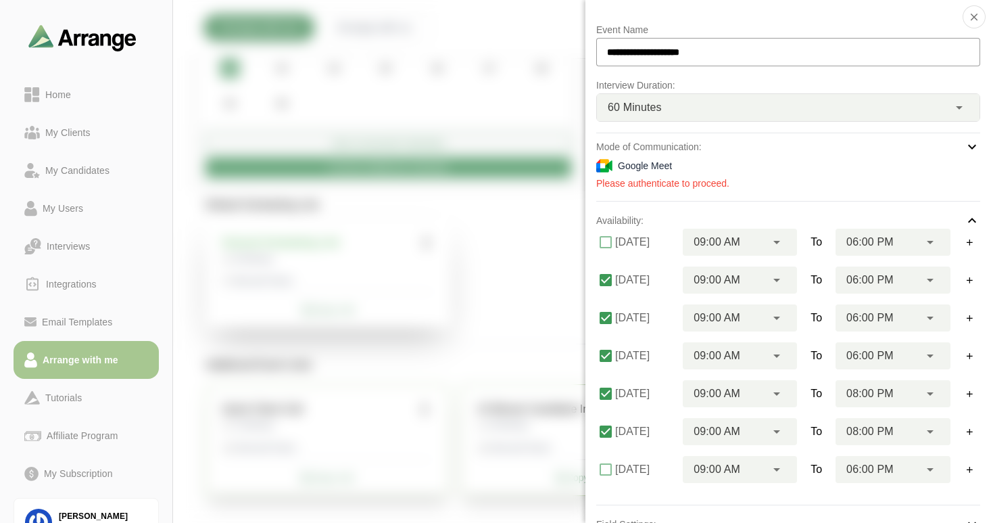
click at [899, 351] on div "06:00 PM ********" at bounding box center [878, 355] width 84 height 27
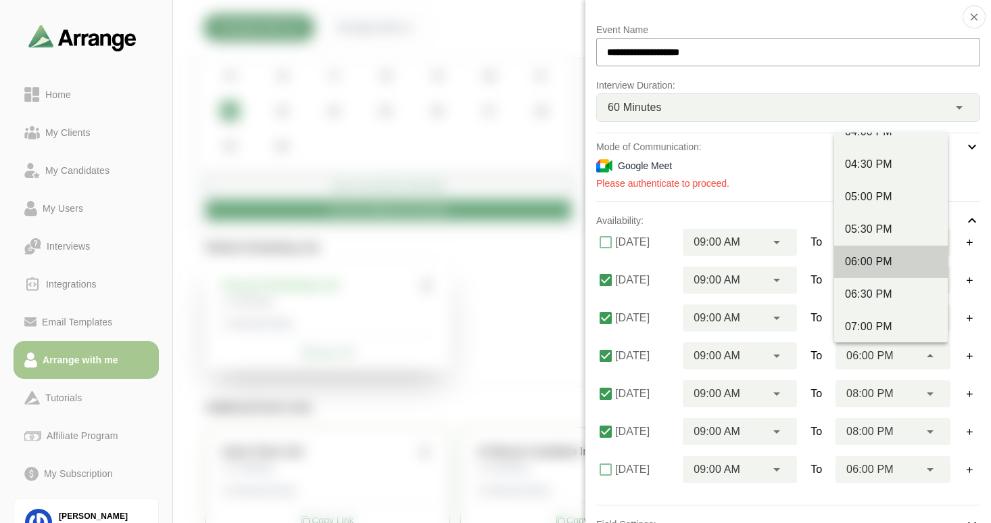
scroll to position [701, 0]
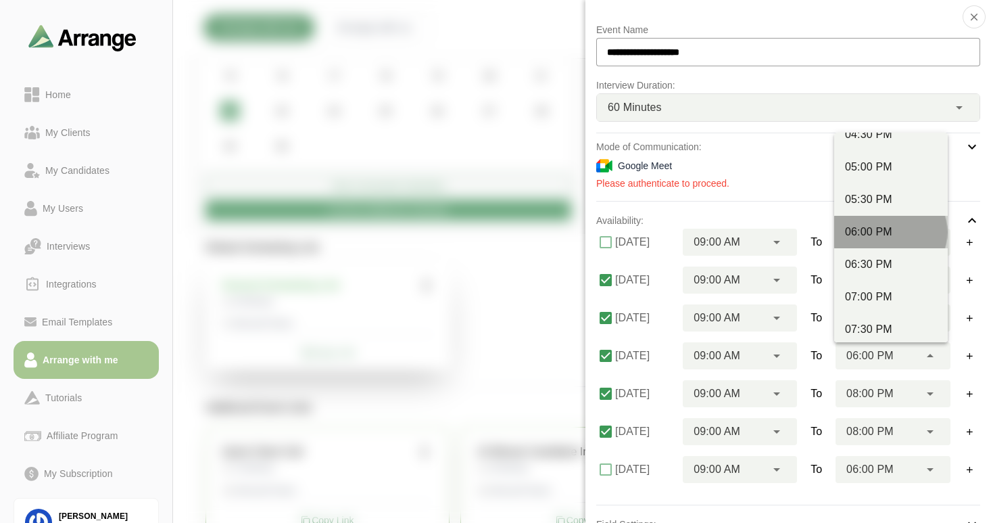
click at [886, 229] on div "06:00 PM" at bounding box center [891, 232] width 92 height 16
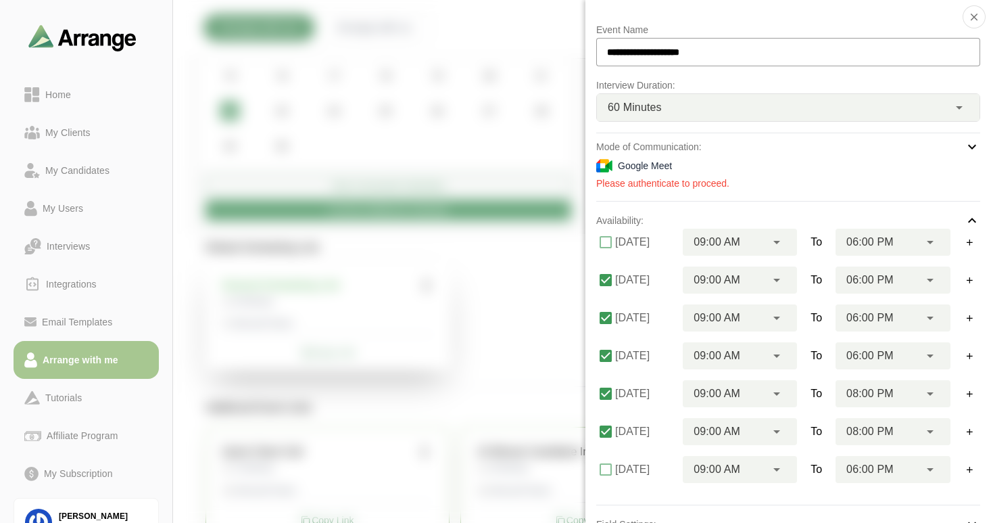
click at [879, 395] on span "08:00 PM" at bounding box center [870, 394] width 47 height 18
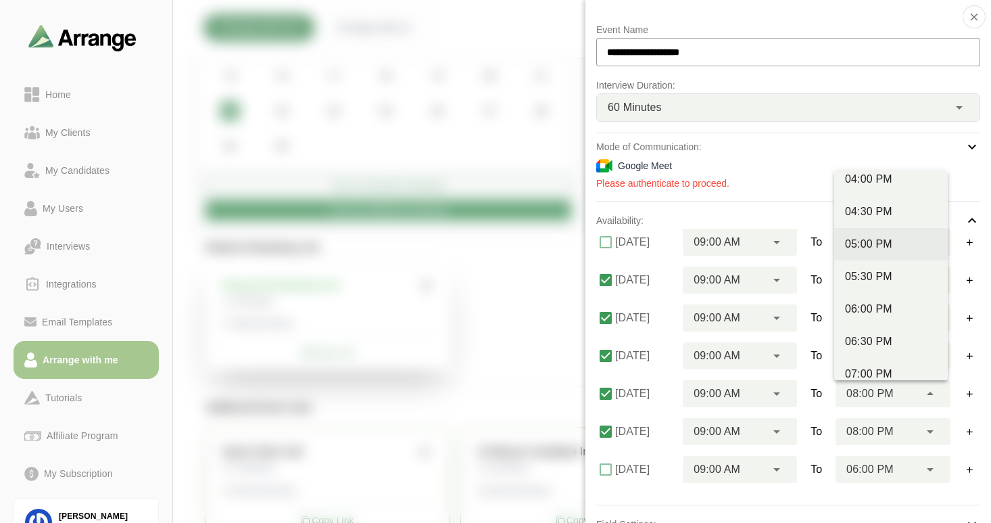
scroll to position [664, 0]
click at [876, 304] on div "06:00 PM" at bounding box center [891, 307] width 92 height 16
type input "********"
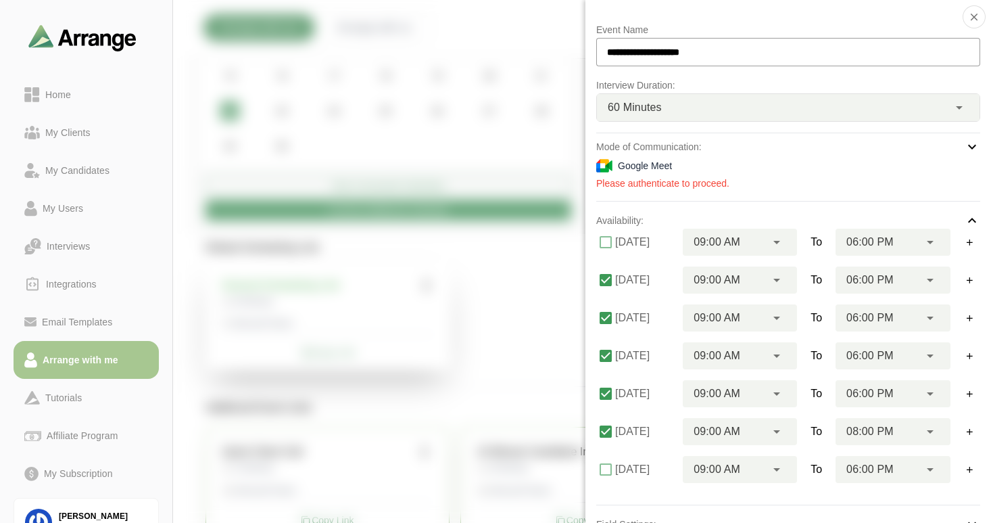
click at [876, 431] on span "08:00 PM" at bounding box center [870, 432] width 47 height 18
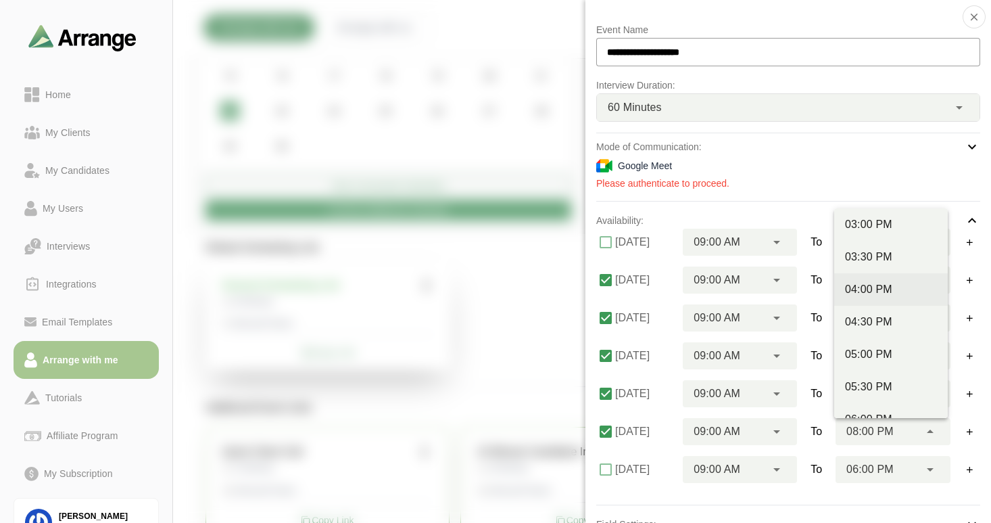
scroll to position [718, 0]
click at [872, 291] on div "06:00 PM" at bounding box center [891, 291] width 92 height 16
type input "********"
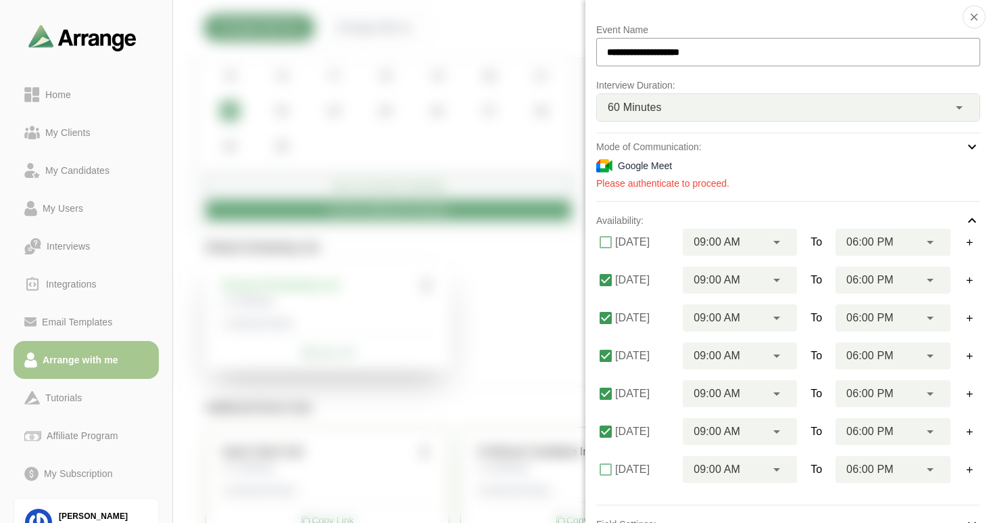
click at [976, 148] on icon at bounding box center [972, 147] width 16 height 16
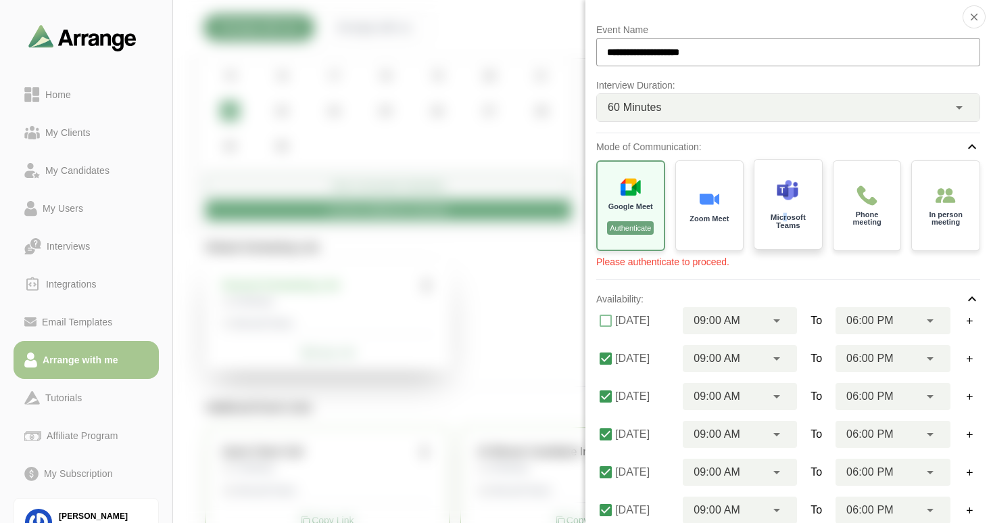
click at [785, 214] on p "Microsoft Teams" at bounding box center [788, 222] width 48 height 16
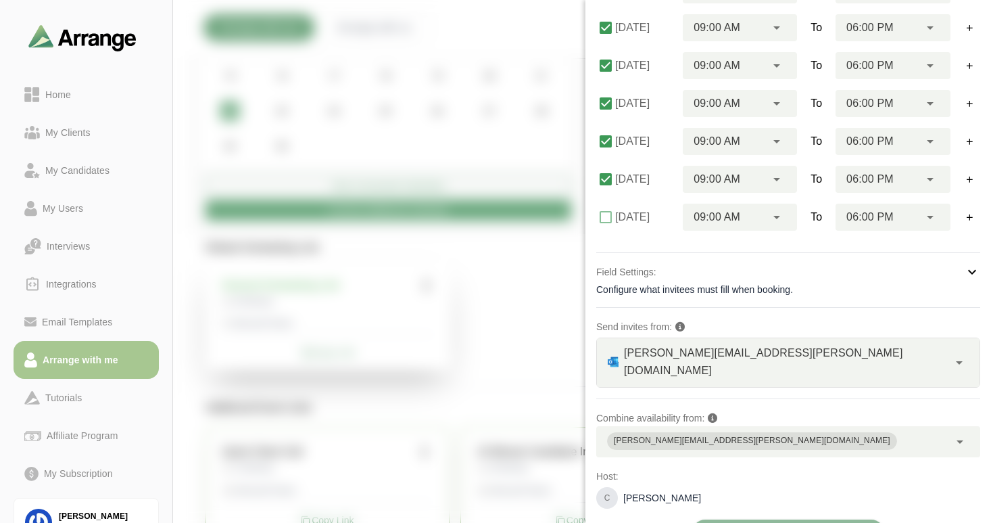
scroll to position [338, 0]
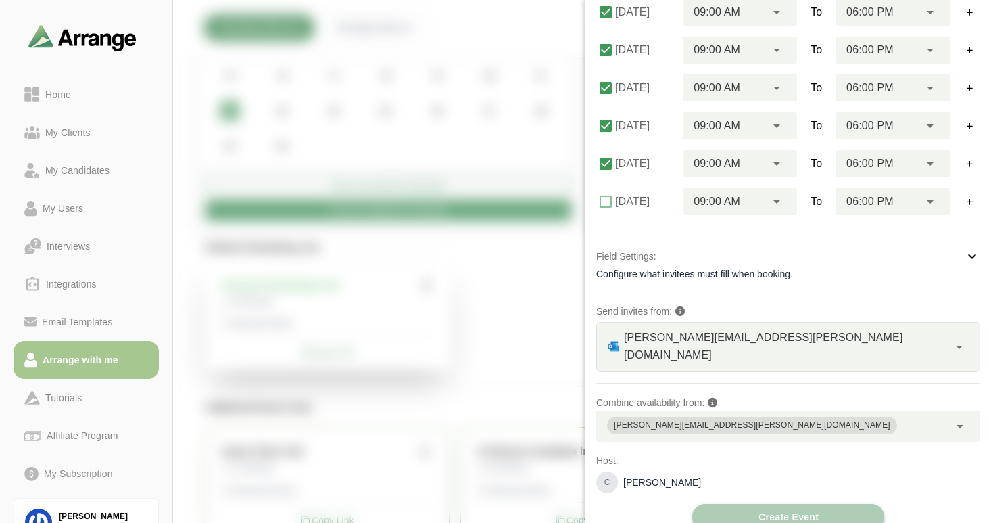
click at [758, 504] on span "Create Event" at bounding box center [788, 517] width 61 height 26
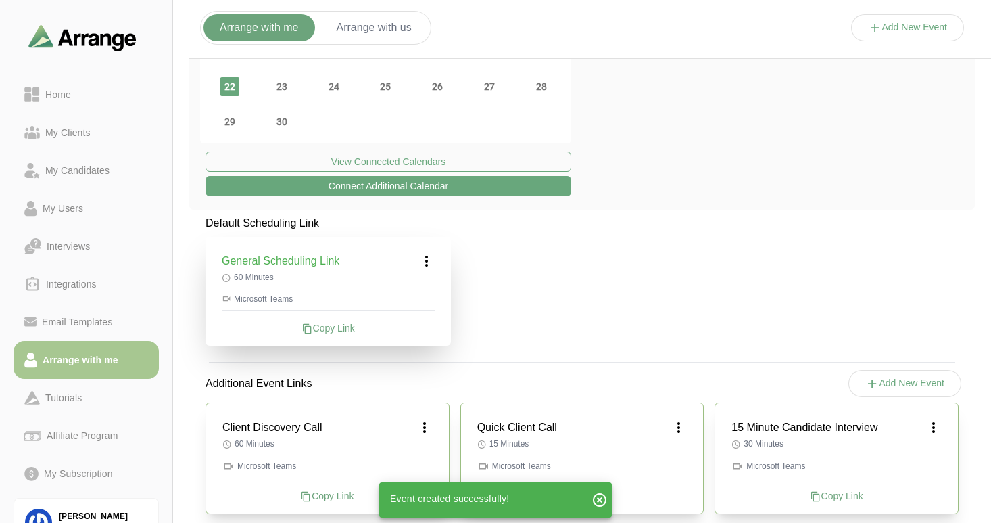
scroll to position [190, 0]
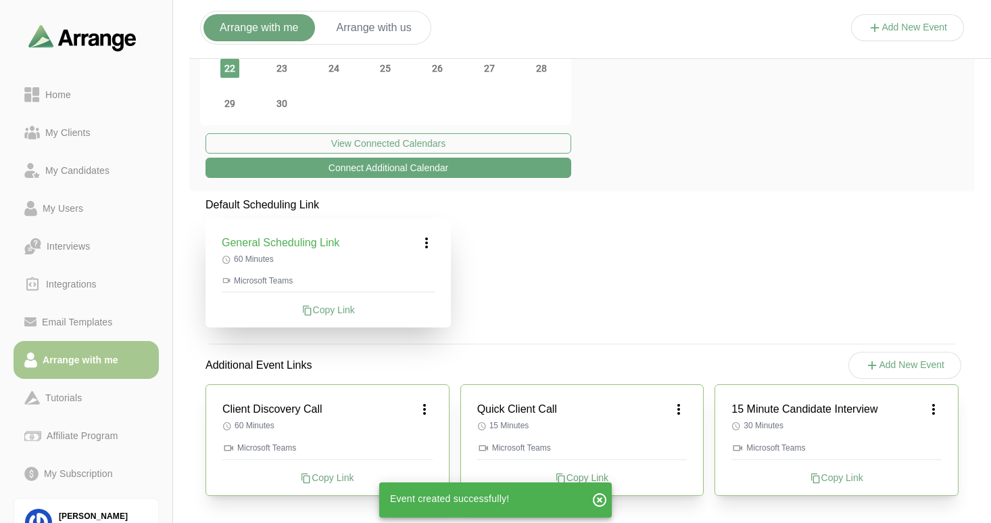
click at [332, 477] on div "Copy Link" at bounding box center [327, 478] width 210 height 14
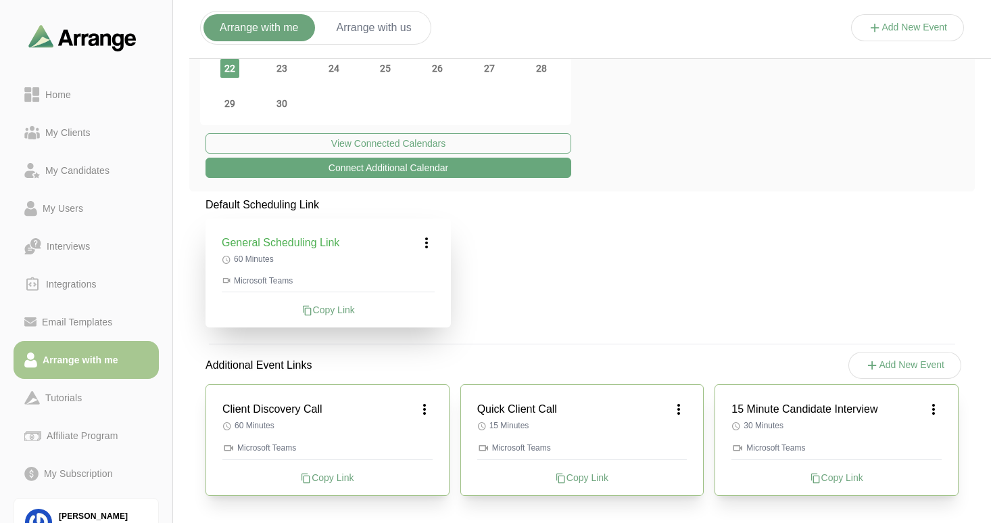
click at [931, 412] on icon at bounding box center [934, 409] width 16 height 16
click at [911, 446] on icon at bounding box center [908, 447] width 14 height 14
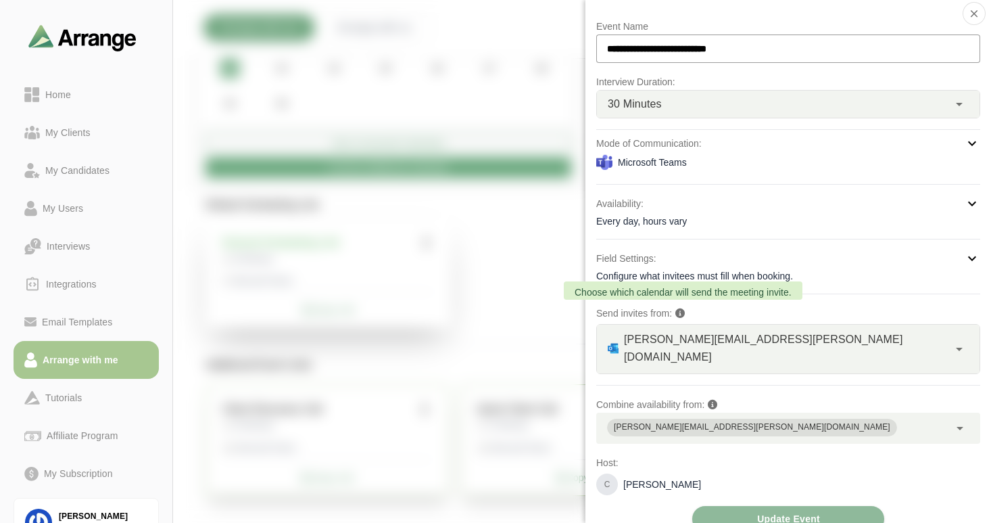
scroll to position [5, 0]
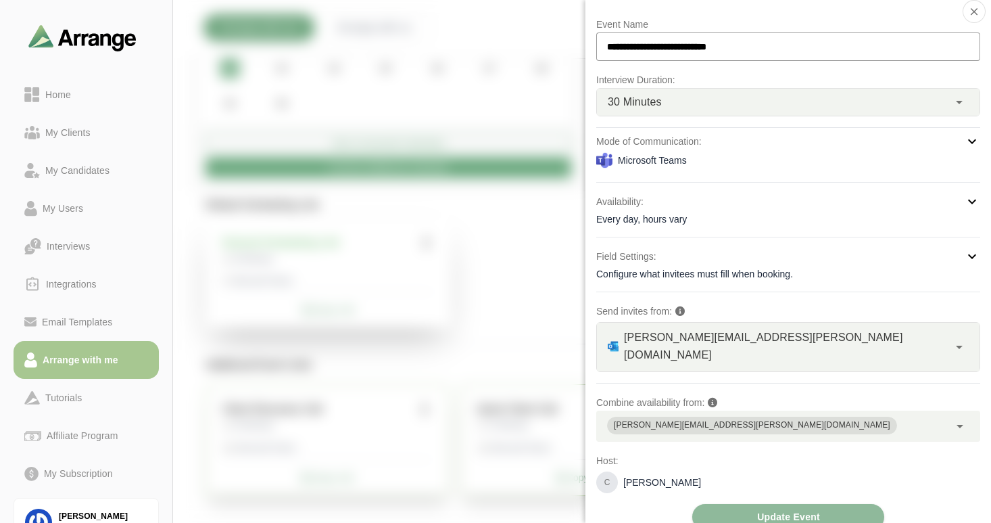
click at [780, 276] on div "Configure what invitees must fill when booking." at bounding box center [788, 274] width 384 height 14
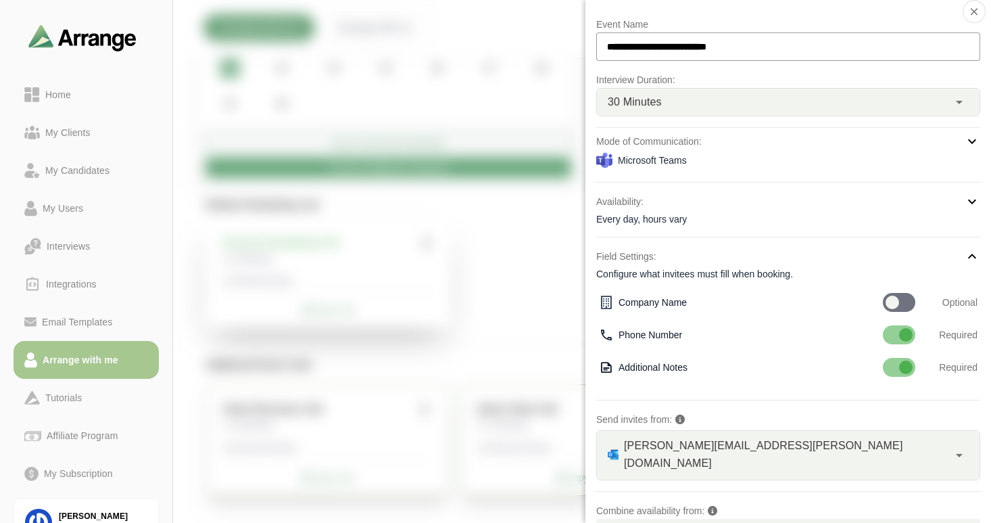
click at [890, 336] on div at bounding box center [899, 334] width 32 height 19
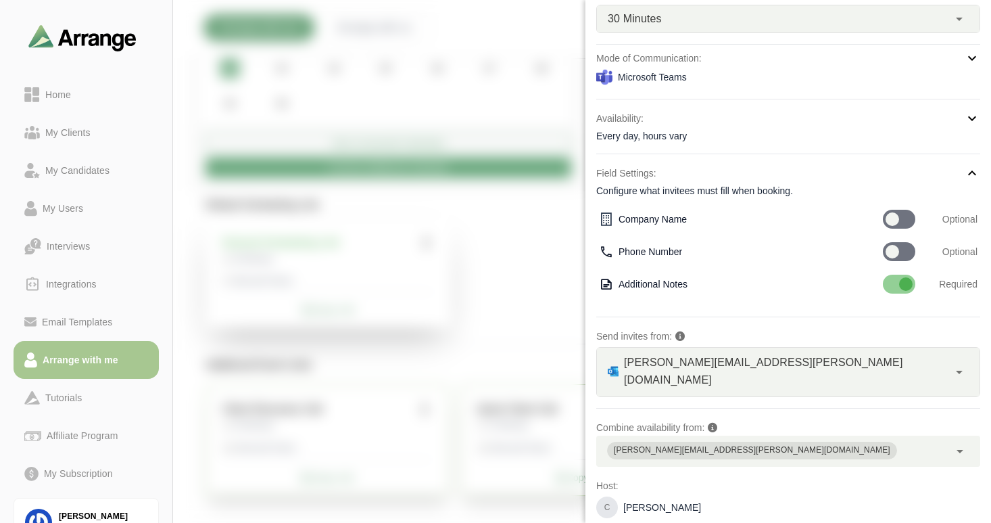
scroll to position [114, 0]
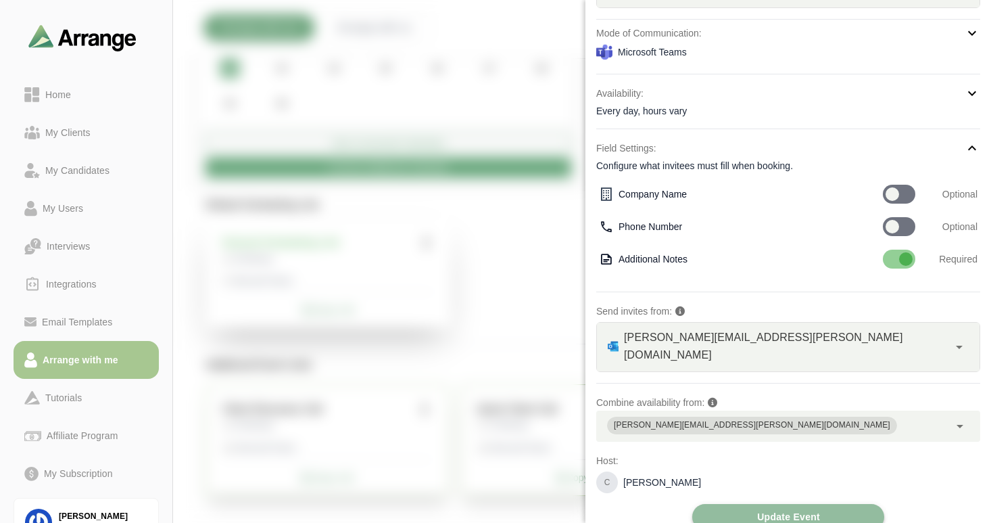
click at [803, 504] on span "Update Event" at bounding box center [789, 517] width 64 height 26
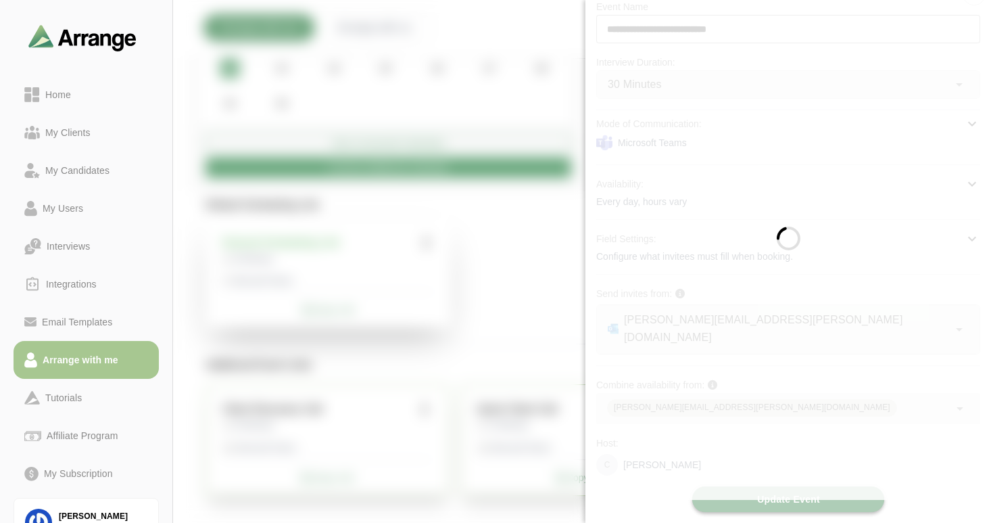
scroll to position [5, 0]
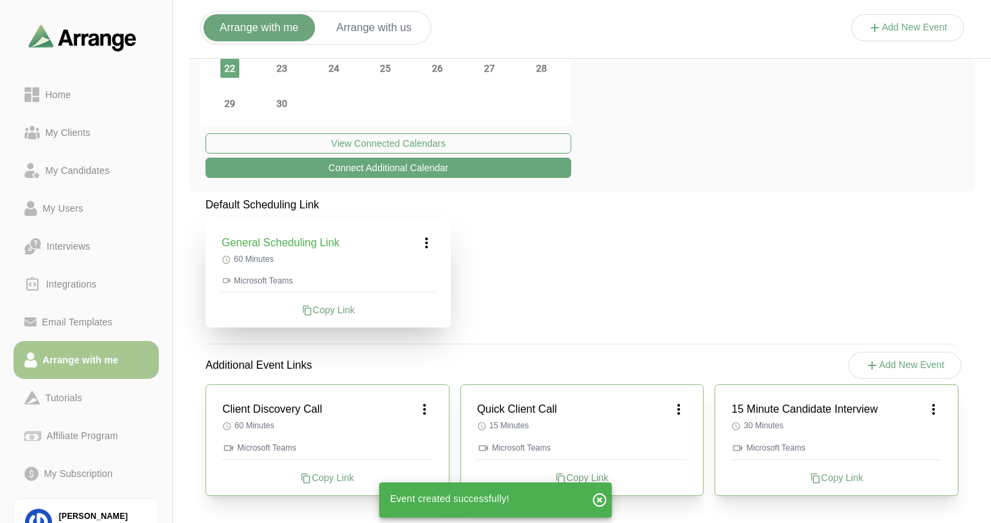
click at [680, 408] on icon at bounding box center [679, 409] width 16 height 16
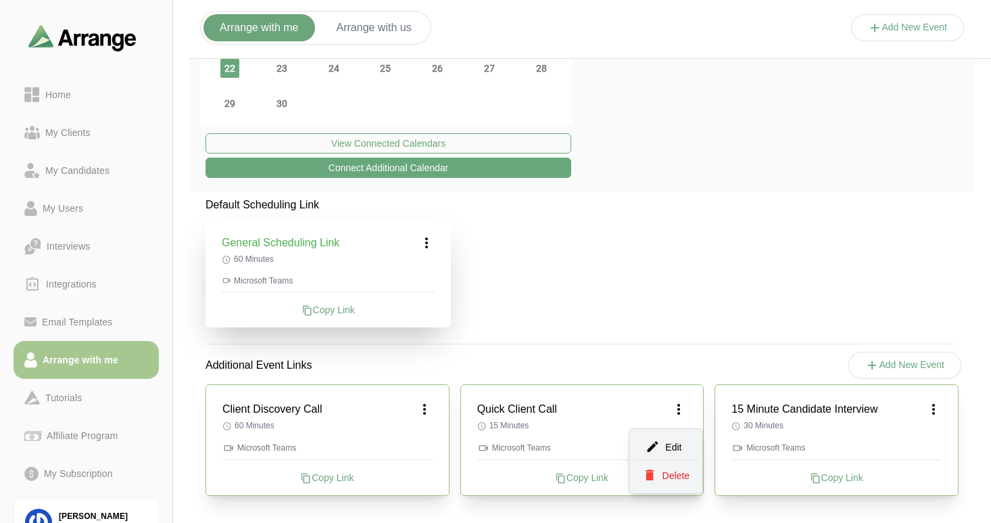
click at [661, 446] on div "Edit" at bounding box center [666, 446] width 62 height 25
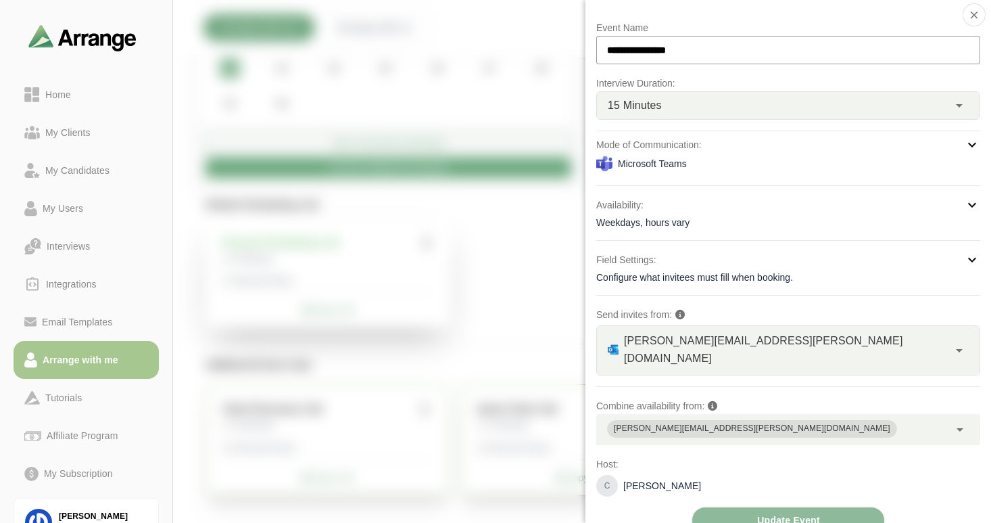
scroll to position [3, 0]
click at [968, 261] on icon at bounding box center [972, 259] width 16 height 16
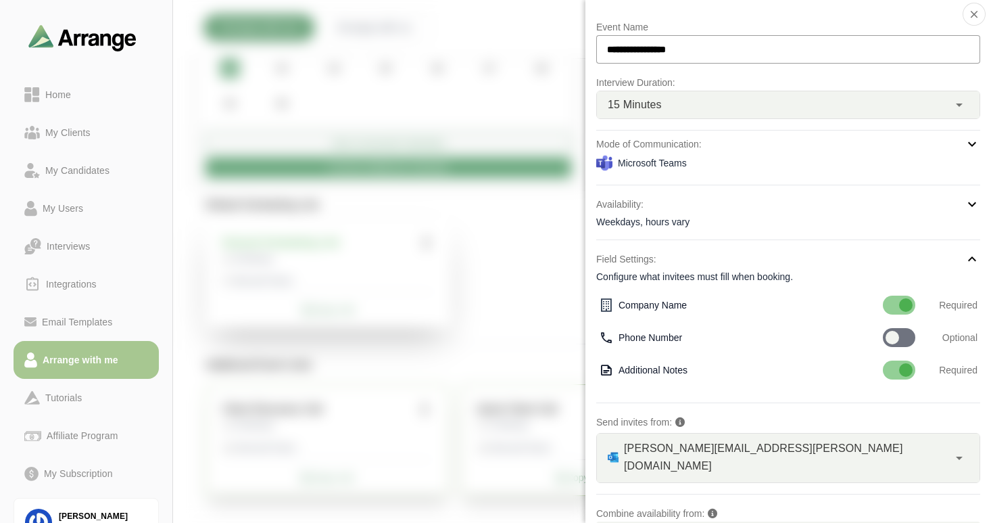
click at [968, 261] on icon at bounding box center [972, 259] width 16 height 16
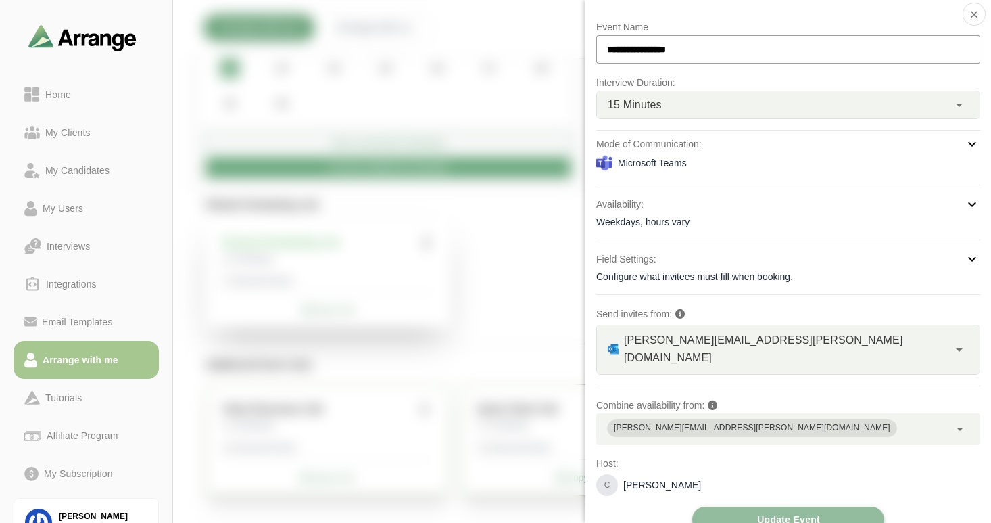
click at [757, 507] on span "Update Event" at bounding box center [789, 520] width 64 height 26
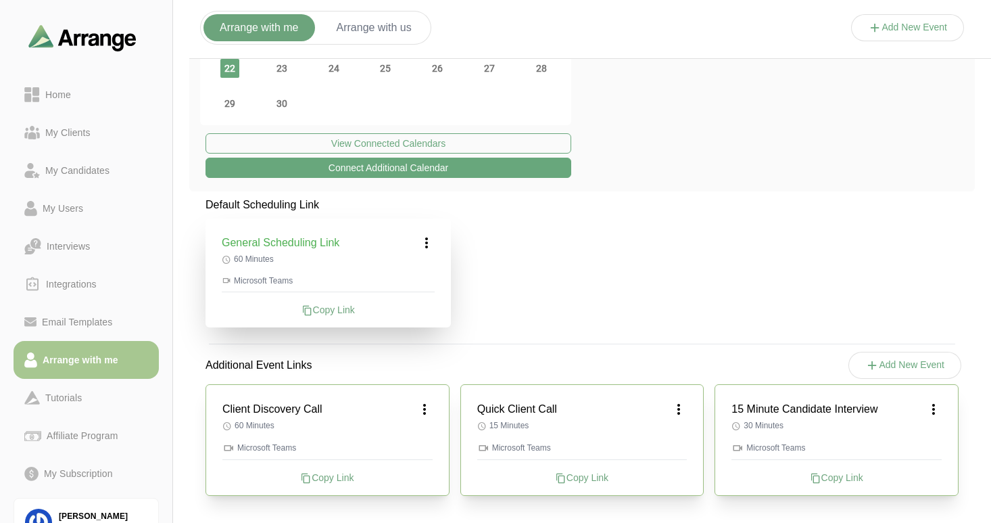
click at [427, 408] on icon at bounding box center [425, 409] width 16 height 16
click at [419, 442] on div "Edit" at bounding box center [412, 446] width 62 height 25
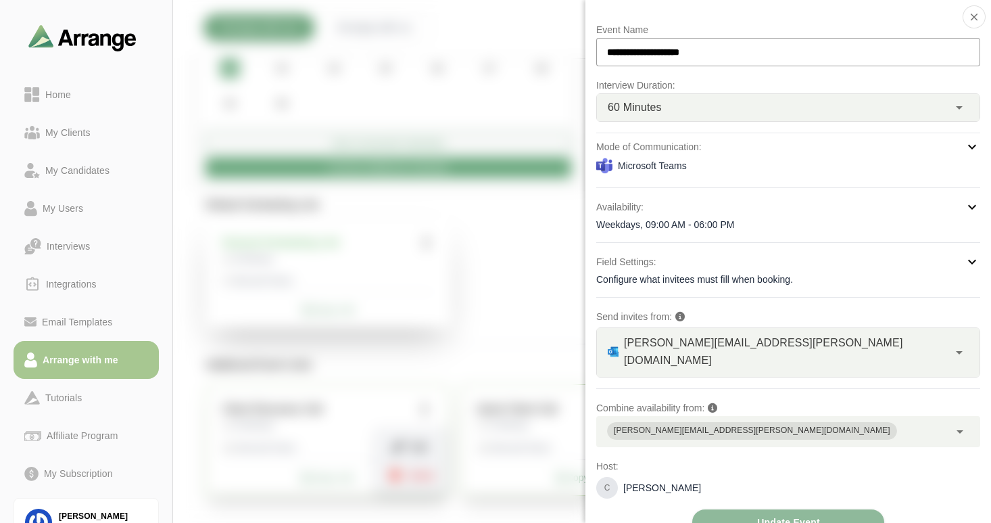
click at [975, 260] on icon at bounding box center [972, 262] width 16 height 16
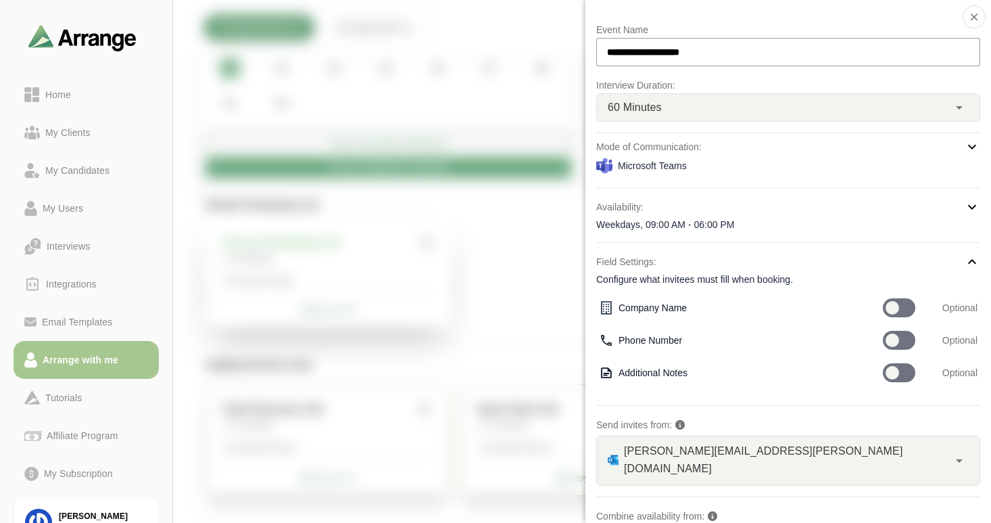
click at [903, 309] on div at bounding box center [899, 307] width 32 height 19
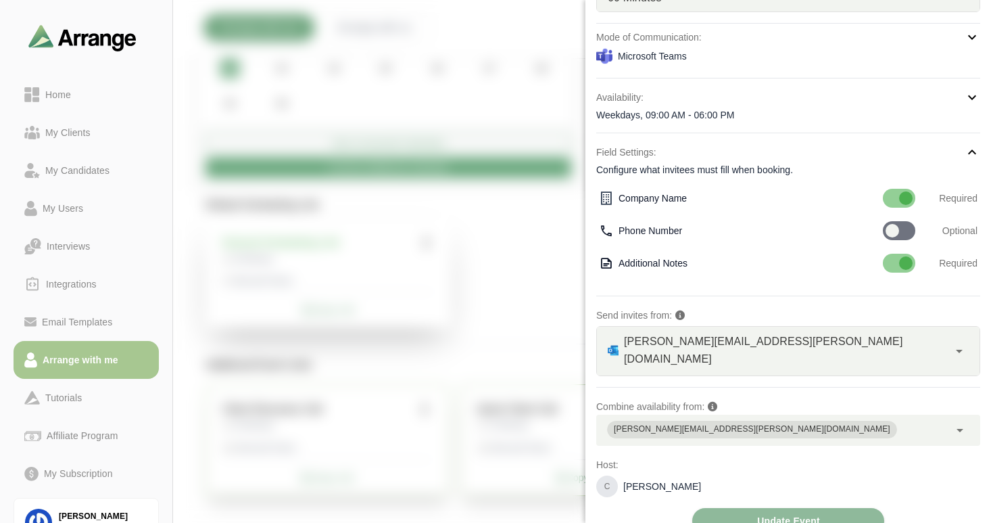
scroll to position [114, 0]
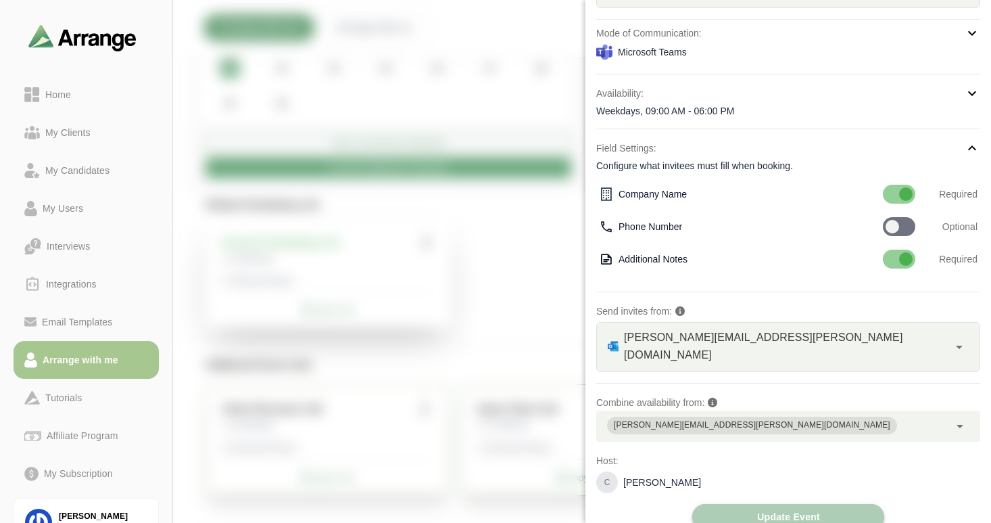
click at [757, 504] on span "Update Event" at bounding box center [789, 517] width 64 height 26
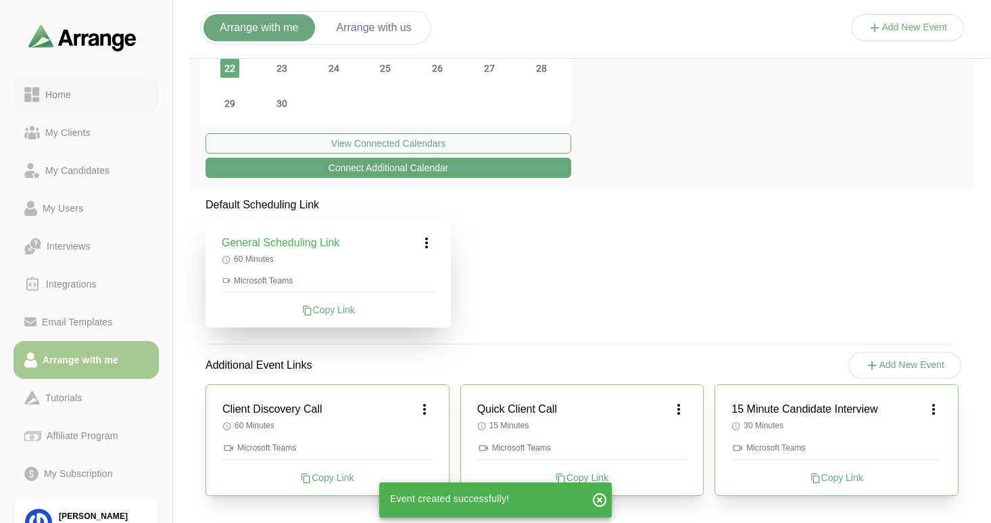
click at [62, 91] on div "Home" at bounding box center [58, 95] width 37 height 16
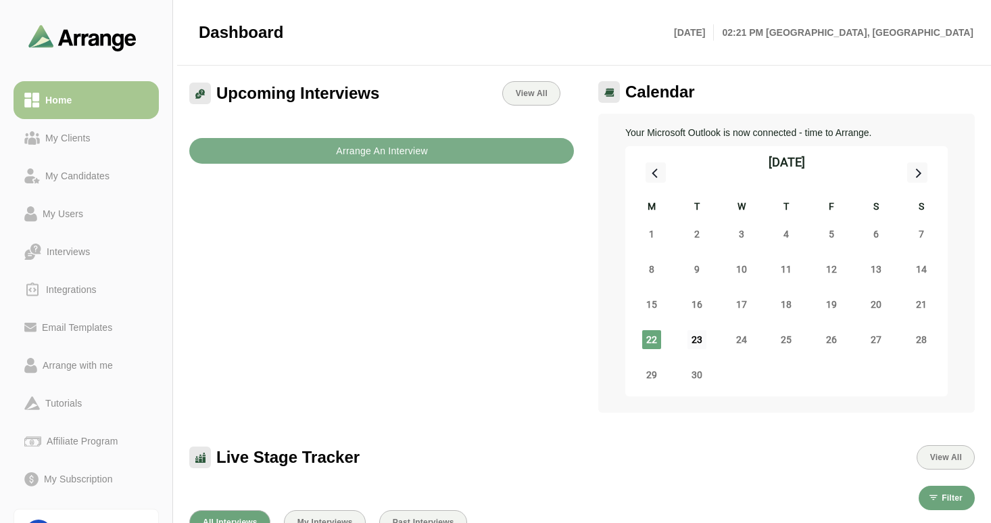
click at [699, 338] on span "23" at bounding box center [697, 339] width 19 height 19
